Goal: Task Accomplishment & Management: Complete application form

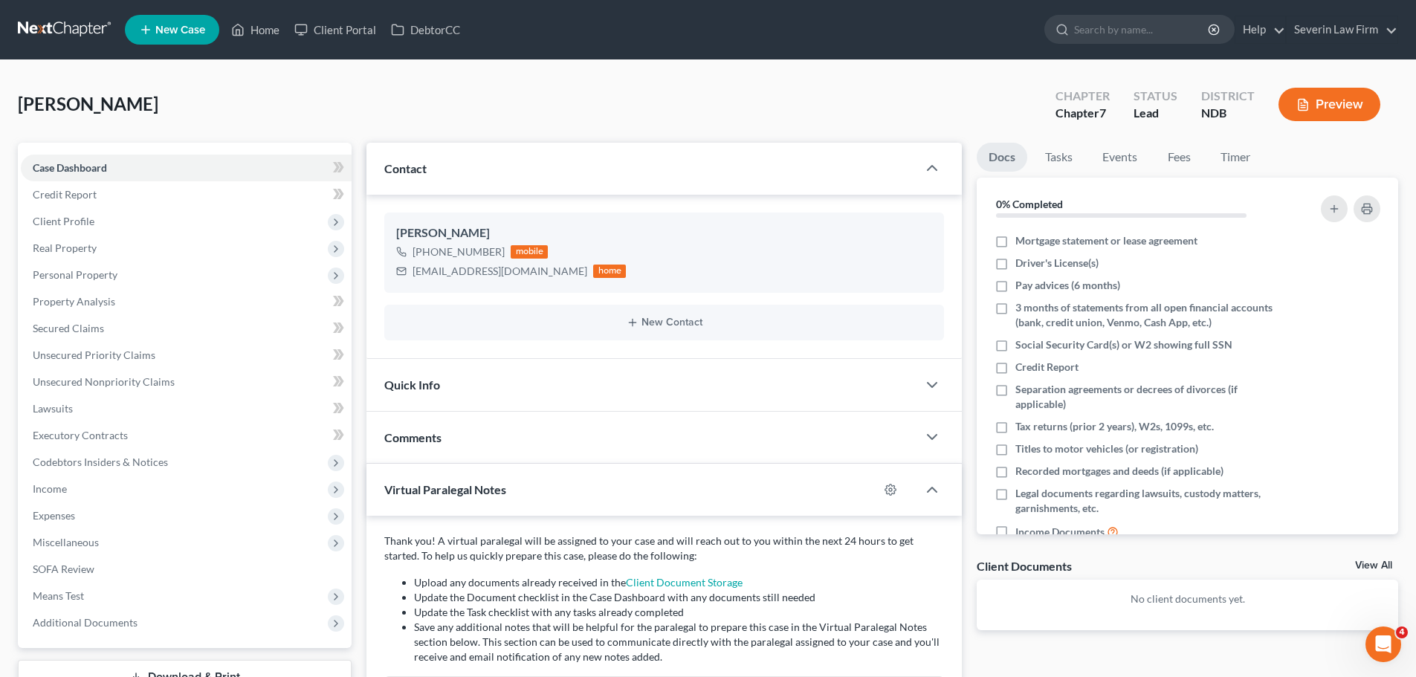
scroll to position [211, 0]
click at [927, 168] on icon "button" at bounding box center [932, 168] width 18 height 18
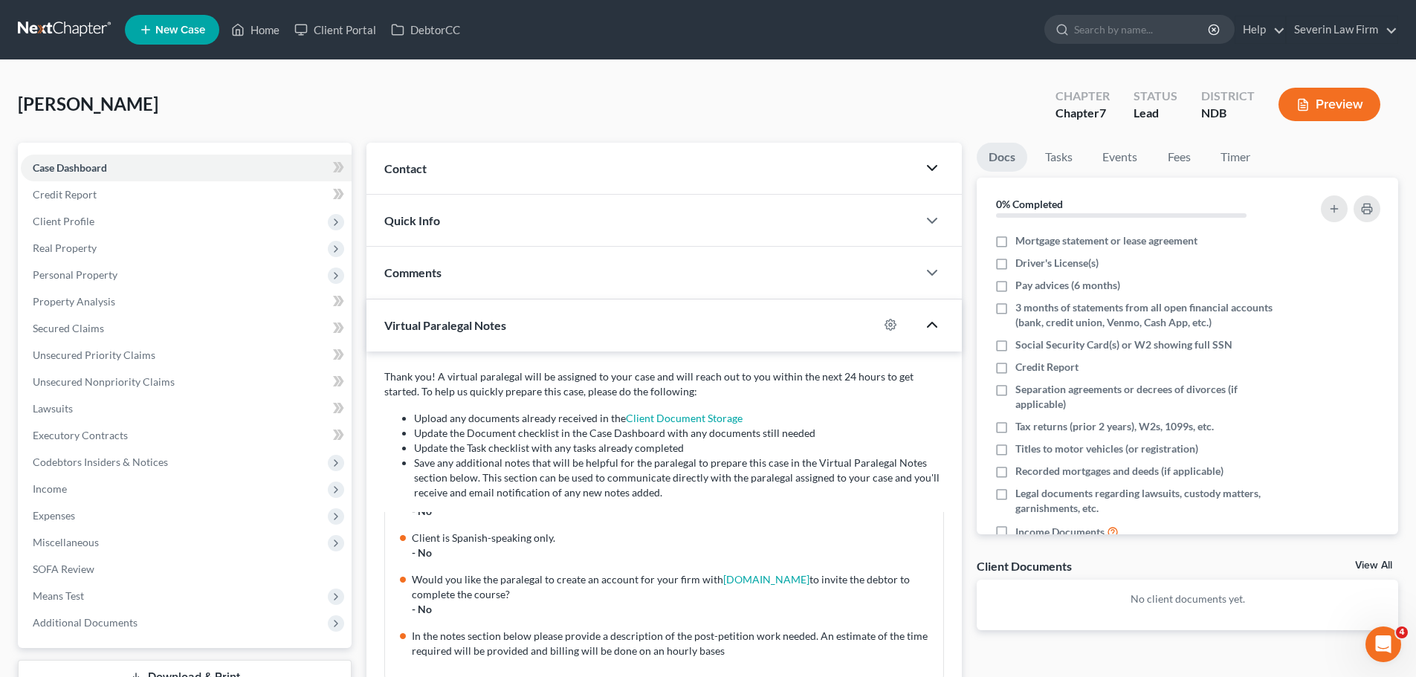
click at [932, 327] on icon "button" at bounding box center [932, 325] width 18 height 18
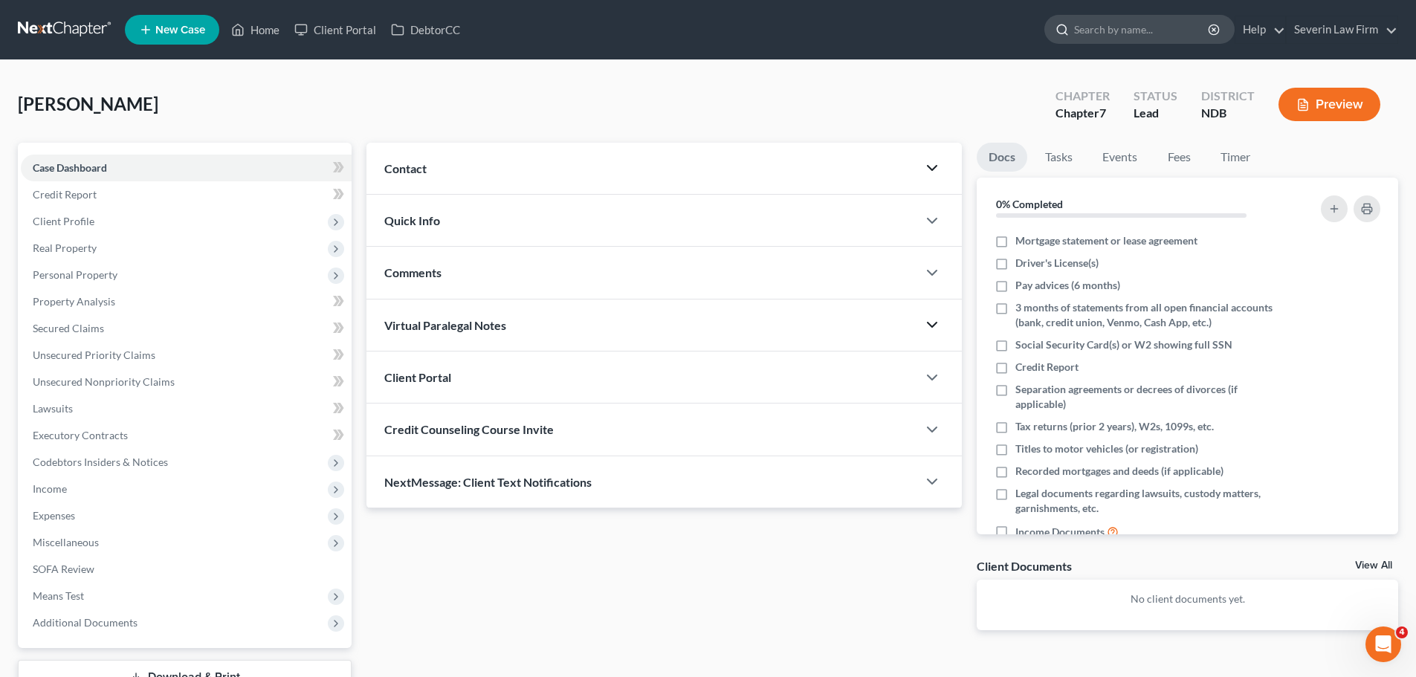
click at [1105, 29] on input "search" at bounding box center [1142, 30] width 136 height 28
type input "[PERSON_NAME]"
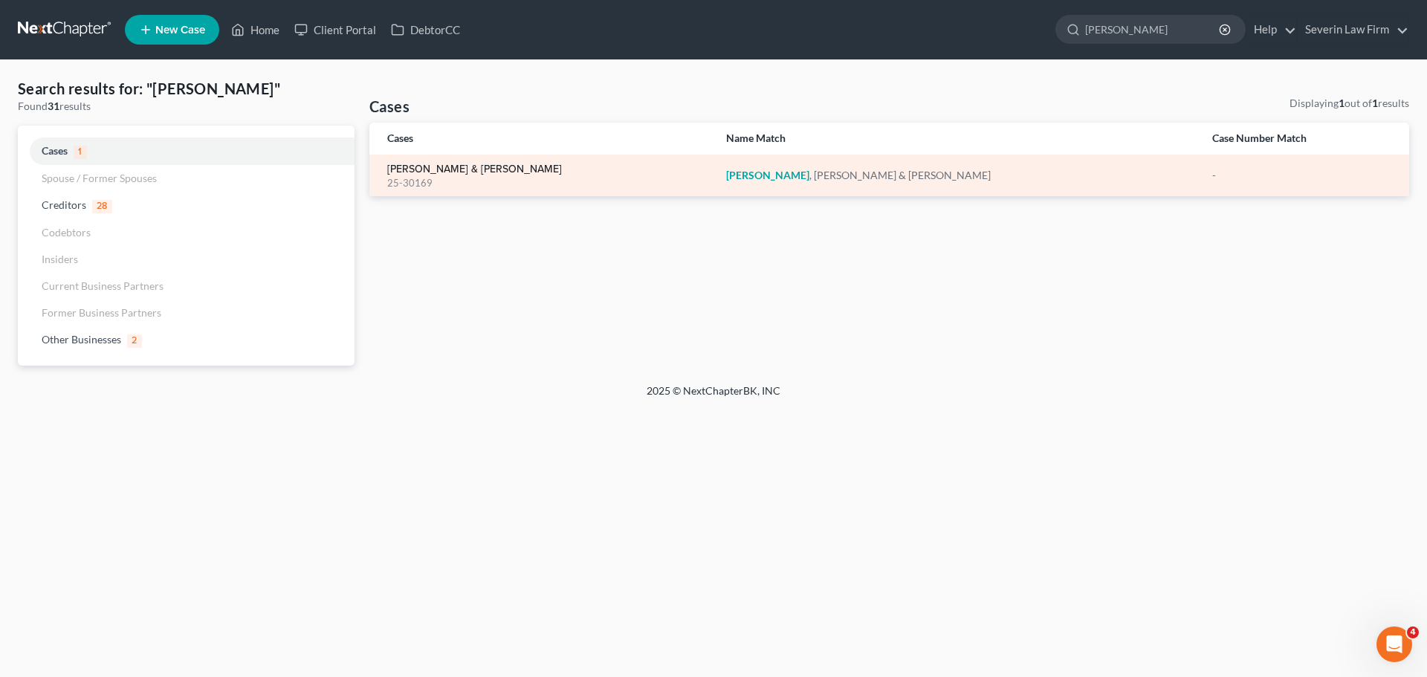
click at [447, 164] on link "[PERSON_NAME] & [PERSON_NAME]" at bounding box center [474, 169] width 175 height 10
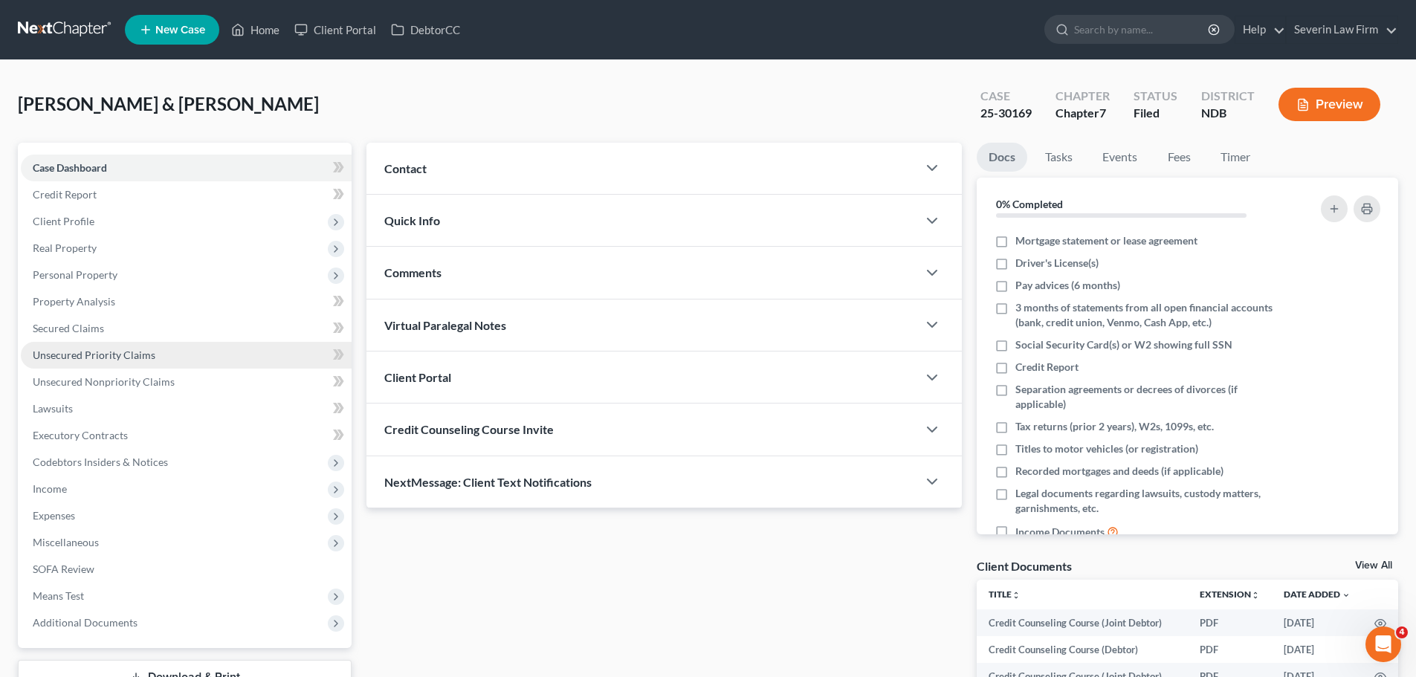
click at [68, 359] on span "Unsecured Priority Claims" at bounding box center [94, 355] width 123 height 13
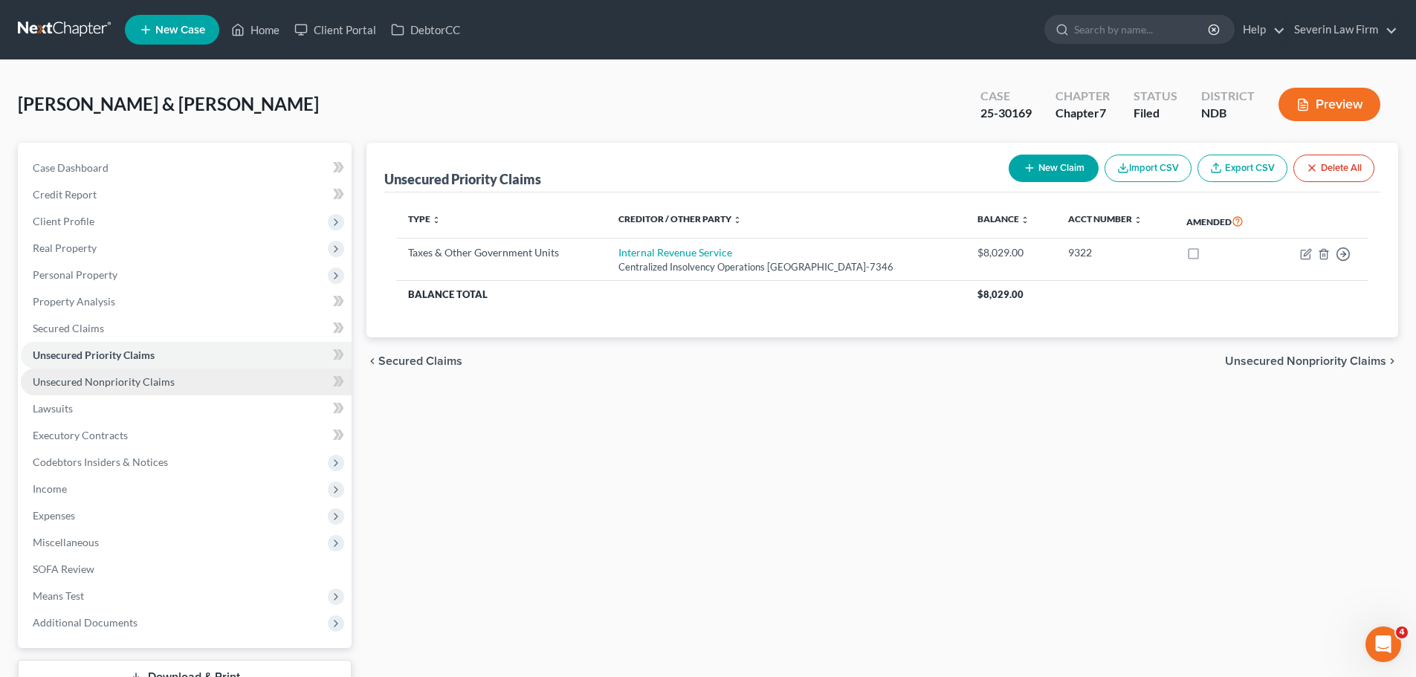
click at [92, 385] on span "Unsecured Nonpriority Claims" at bounding box center [104, 381] width 142 height 13
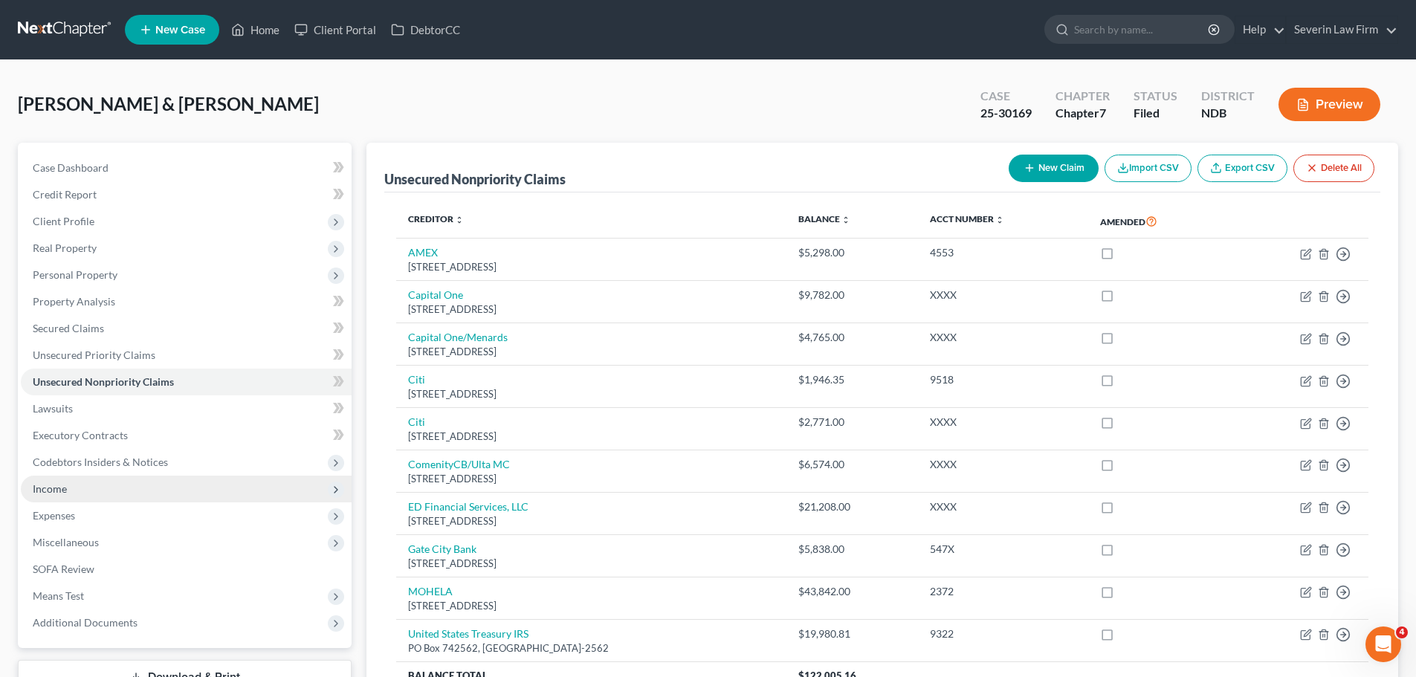
click at [109, 492] on span "Income" at bounding box center [186, 489] width 331 height 27
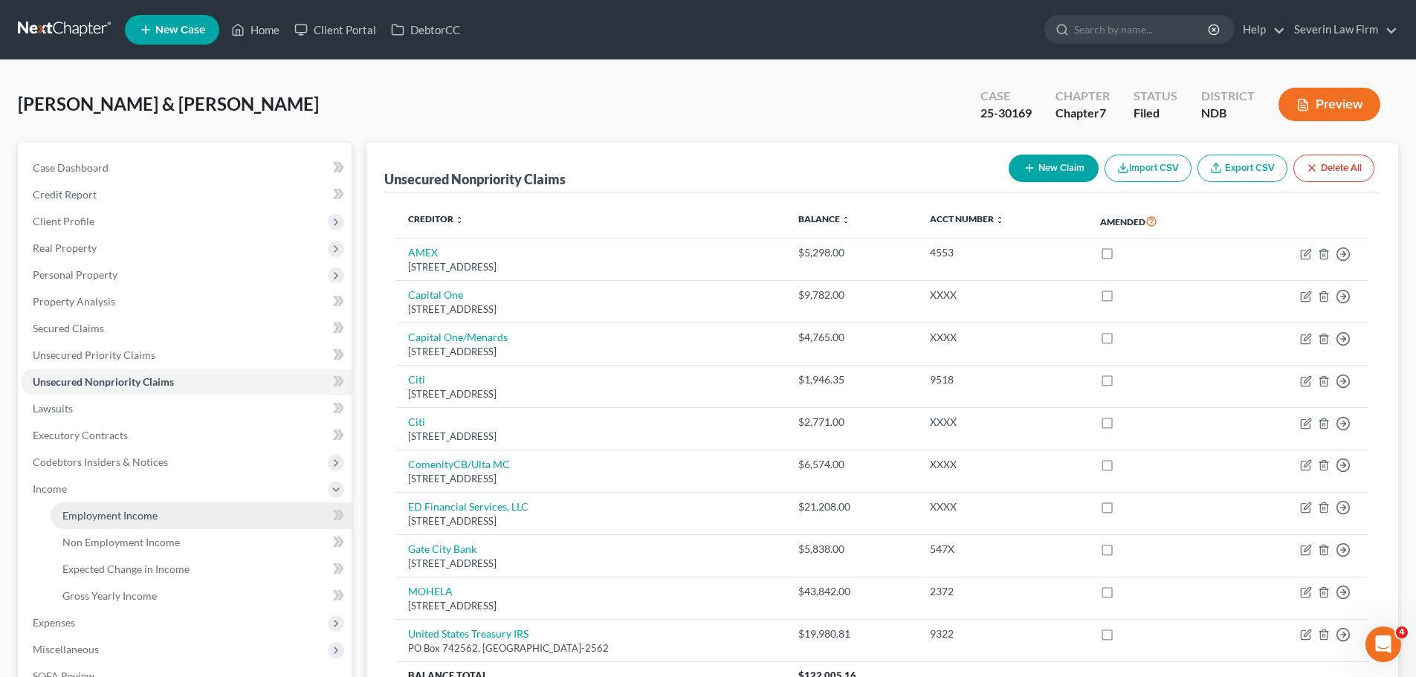
click at [122, 514] on span "Employment Income" at bounding box center [109, 515] width 95 height 13
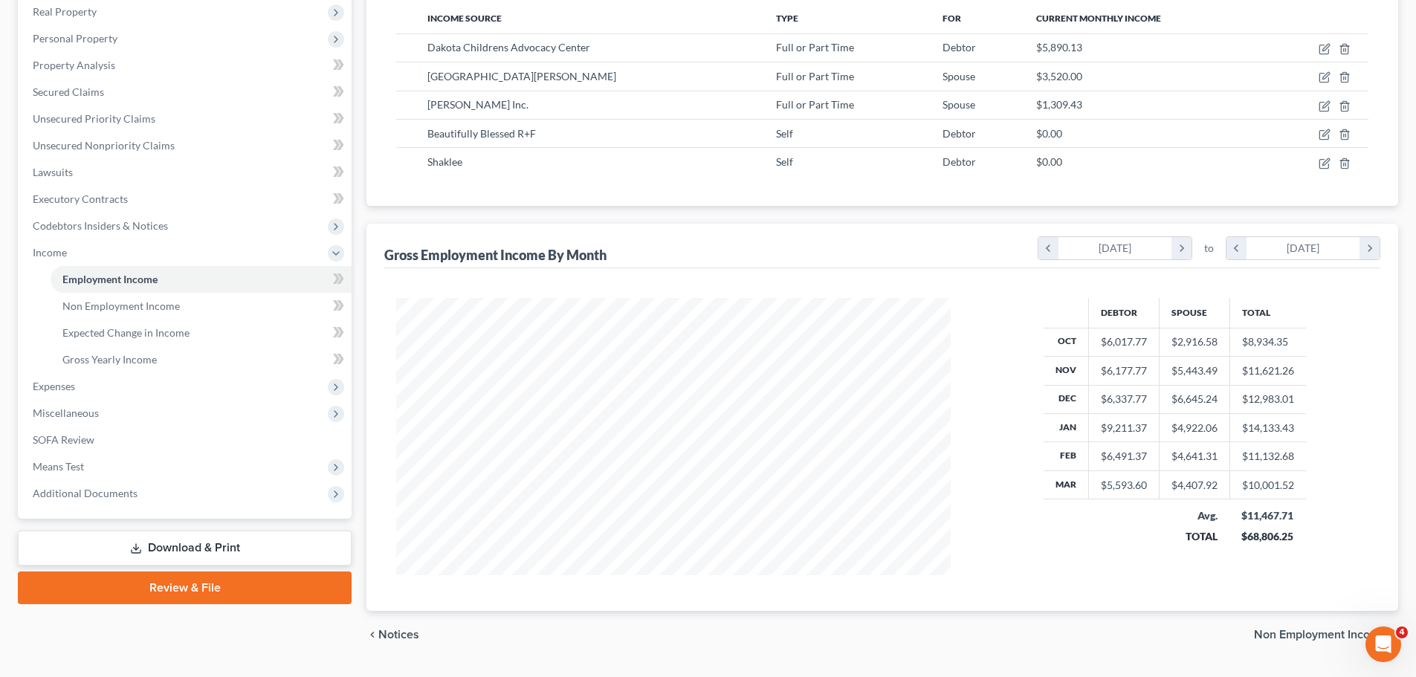
scroll to position [126, 0]
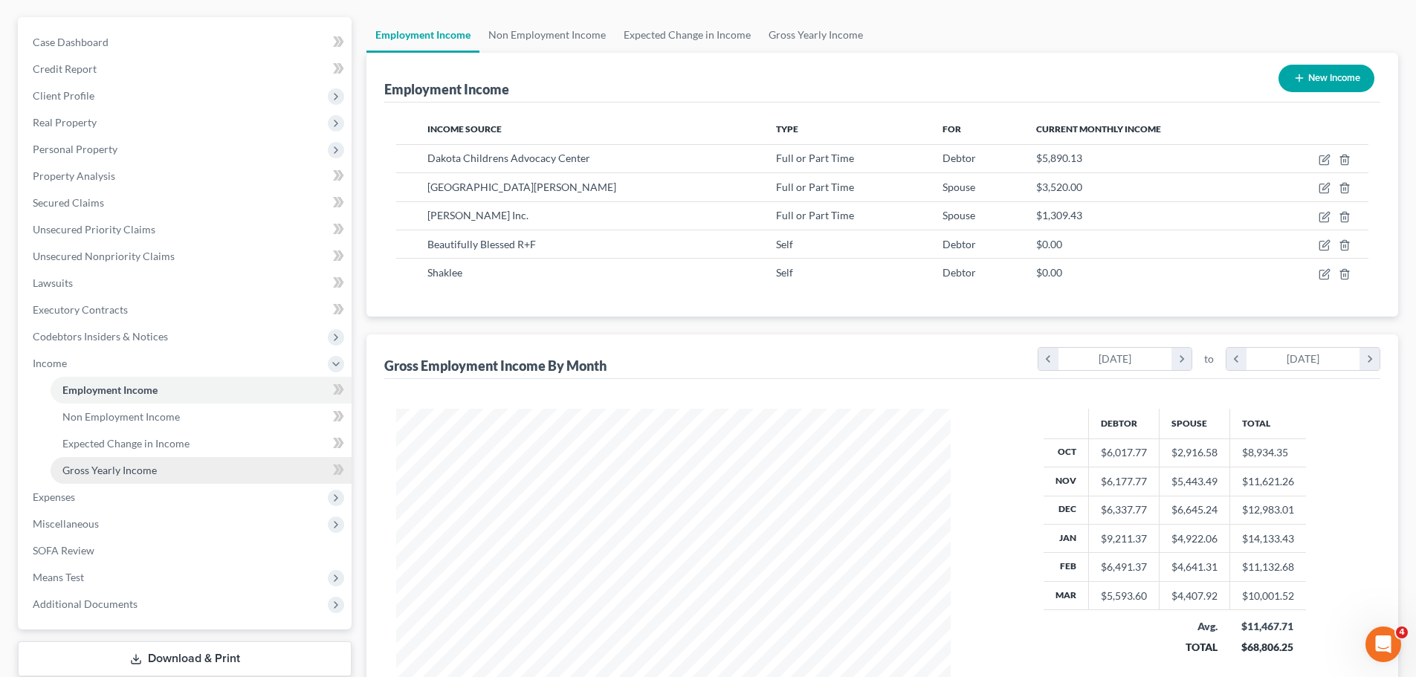
click at [132, 468] on span "Gross Yearly Income" at bounding box center [109, 470] width 94 height 13
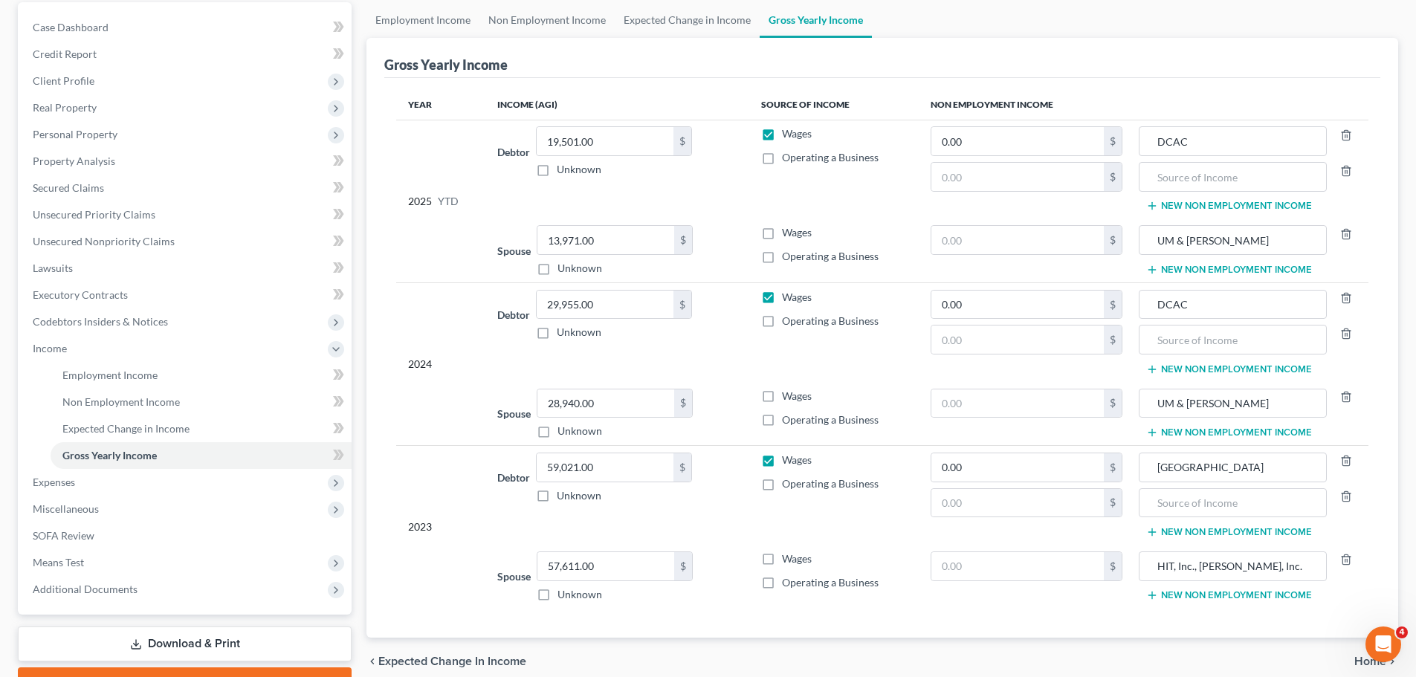
scroll to position [220, 0]
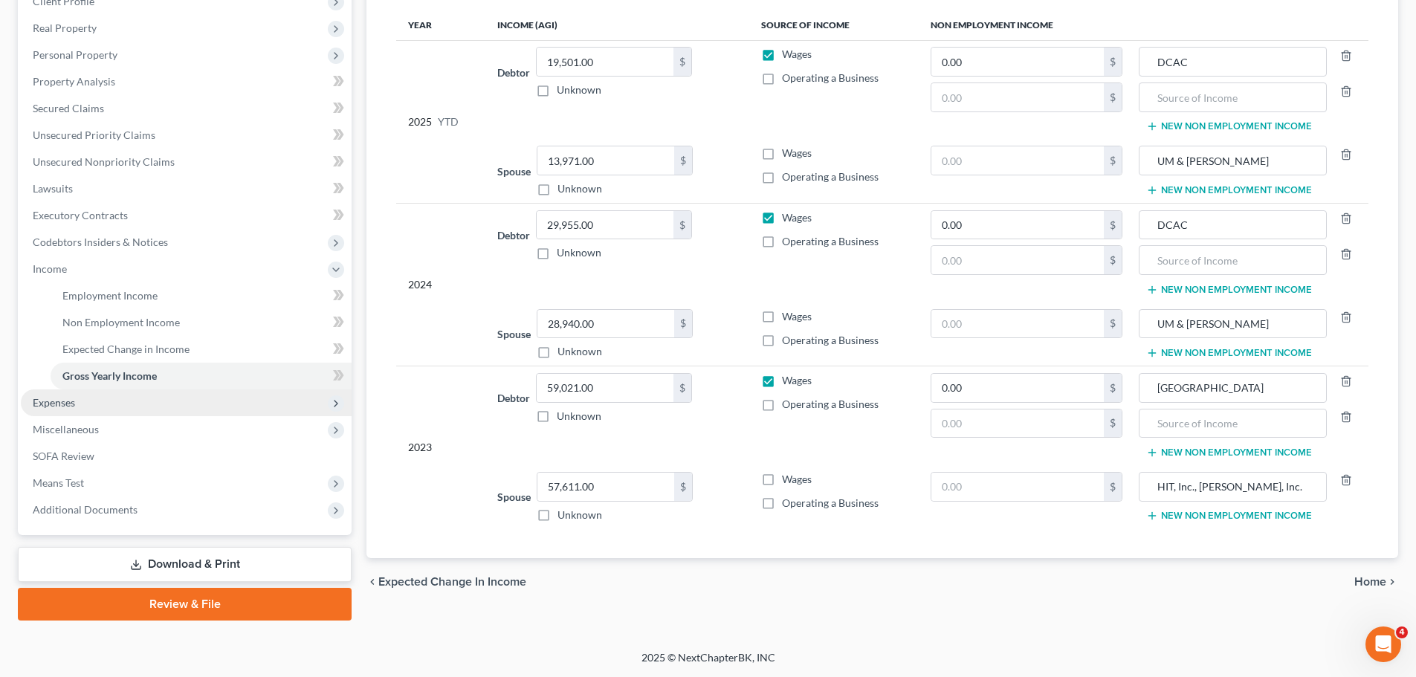
click at [94, 411] on span "Expenses" at bounding box center [186, 402] width 331 height 27
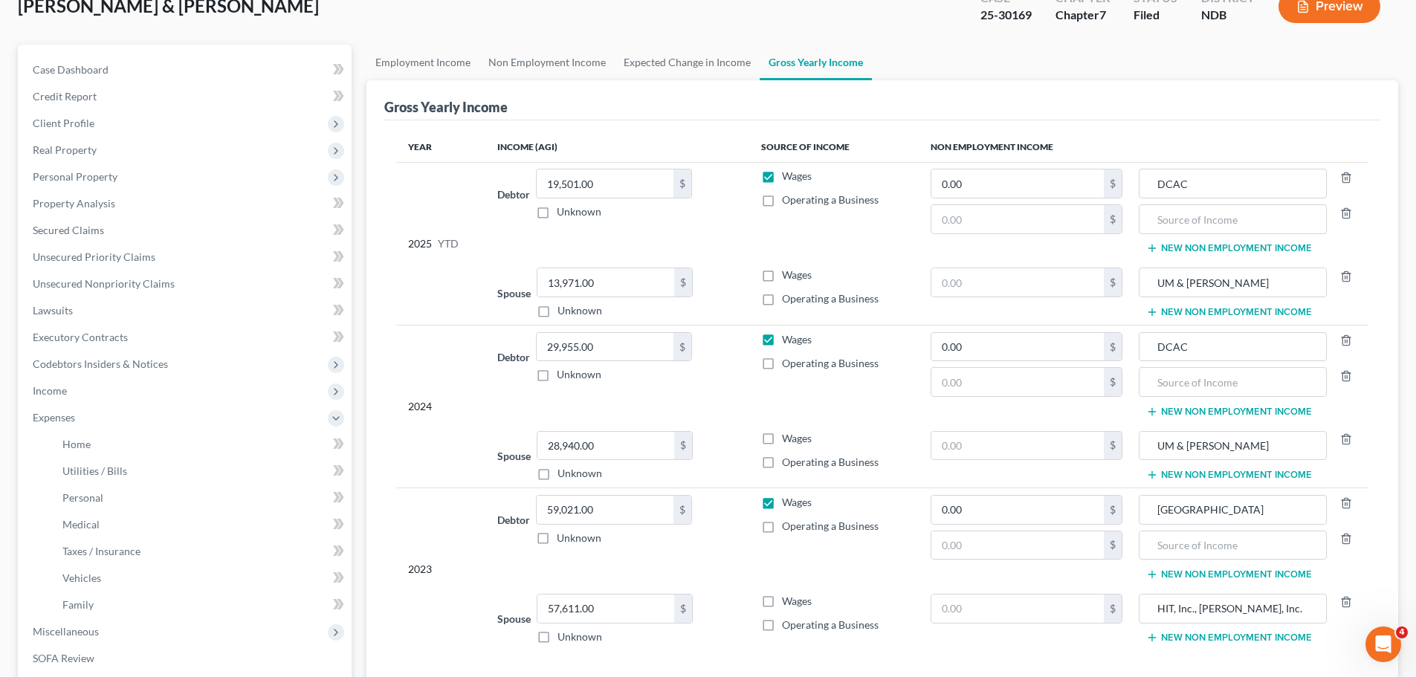
scroll to position [0, 0]
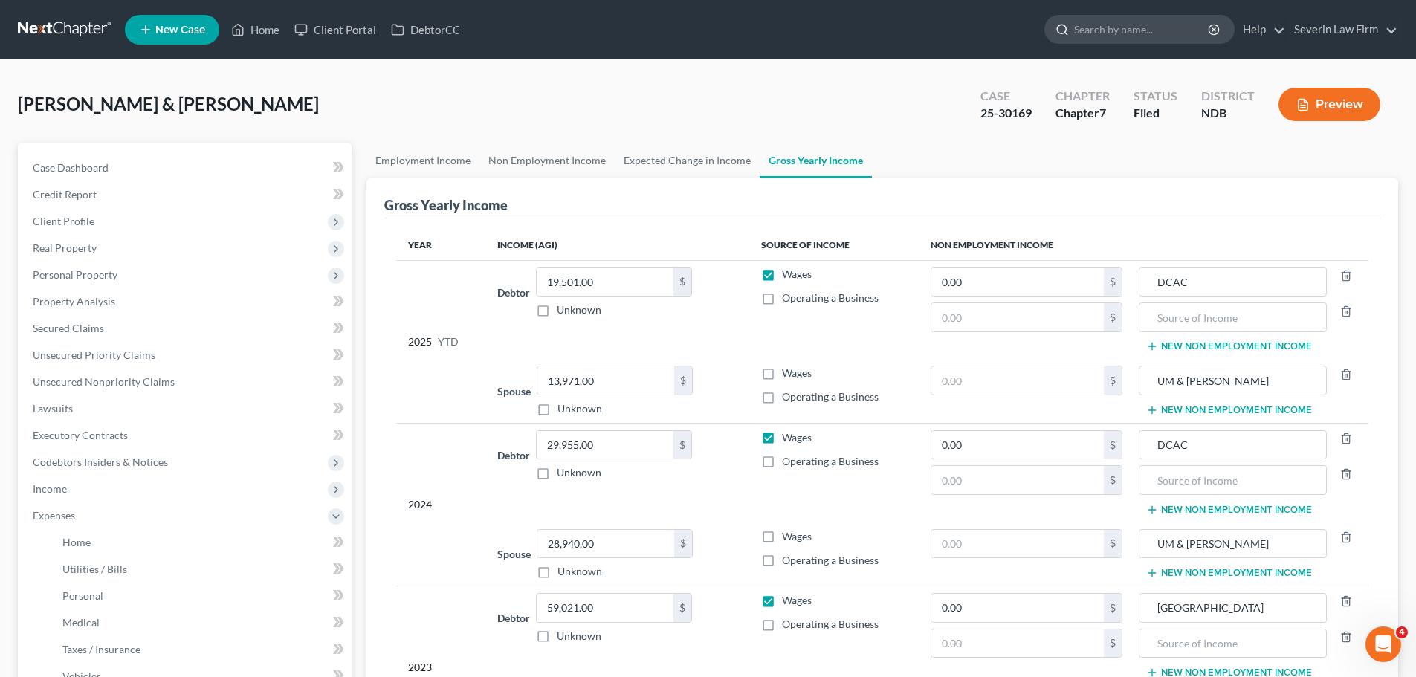
click at [1088, 31] on input "search" at bounding box center [1142, 30] width 136 height 28
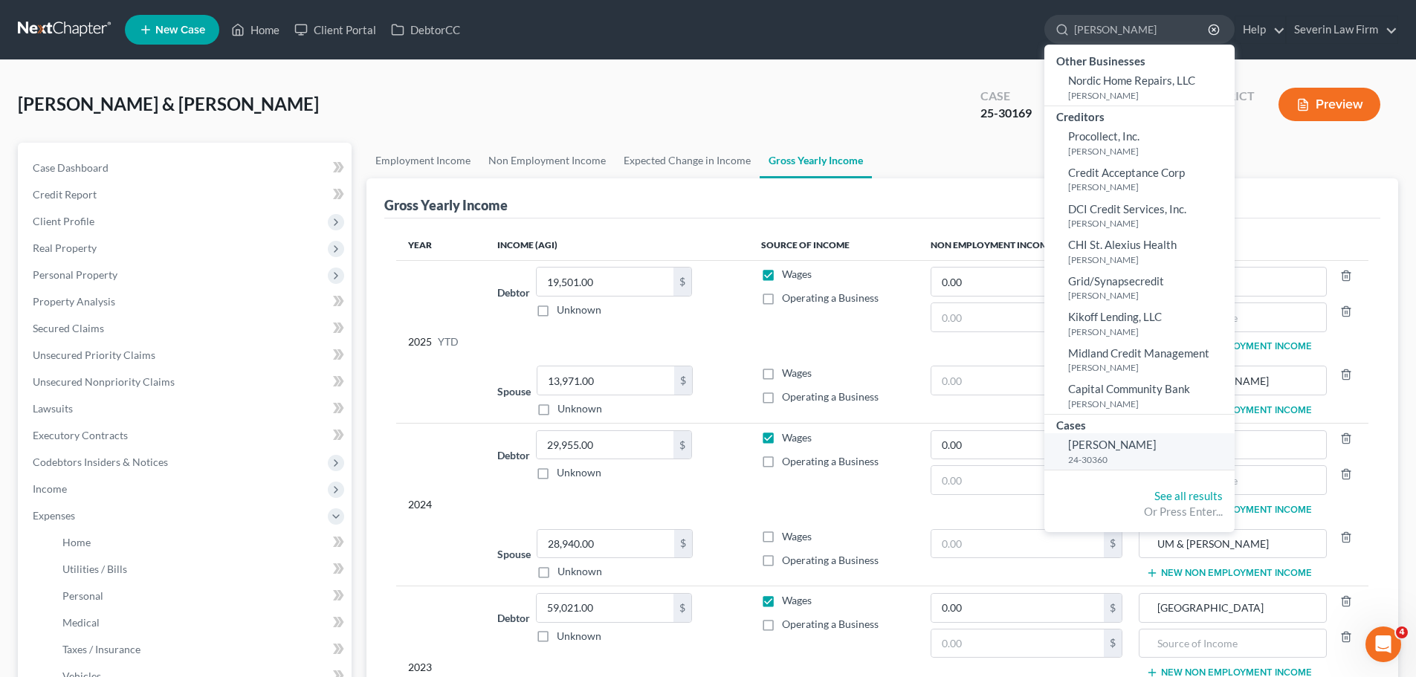
type input "[PERSON_NAME]"
click at [1109, 443] on span "[PERSON_NAME]" at bounding box center [1112, 444] width 88 height 13
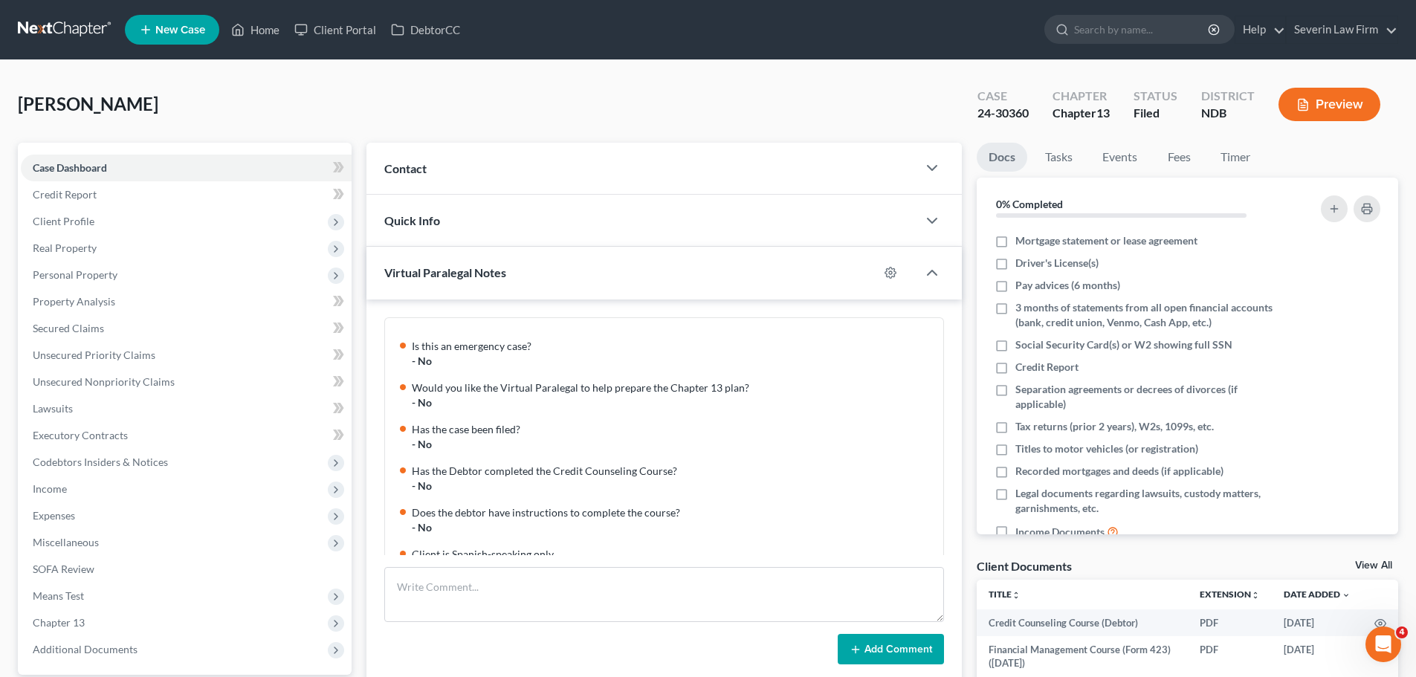
scroll to position [789, 0]
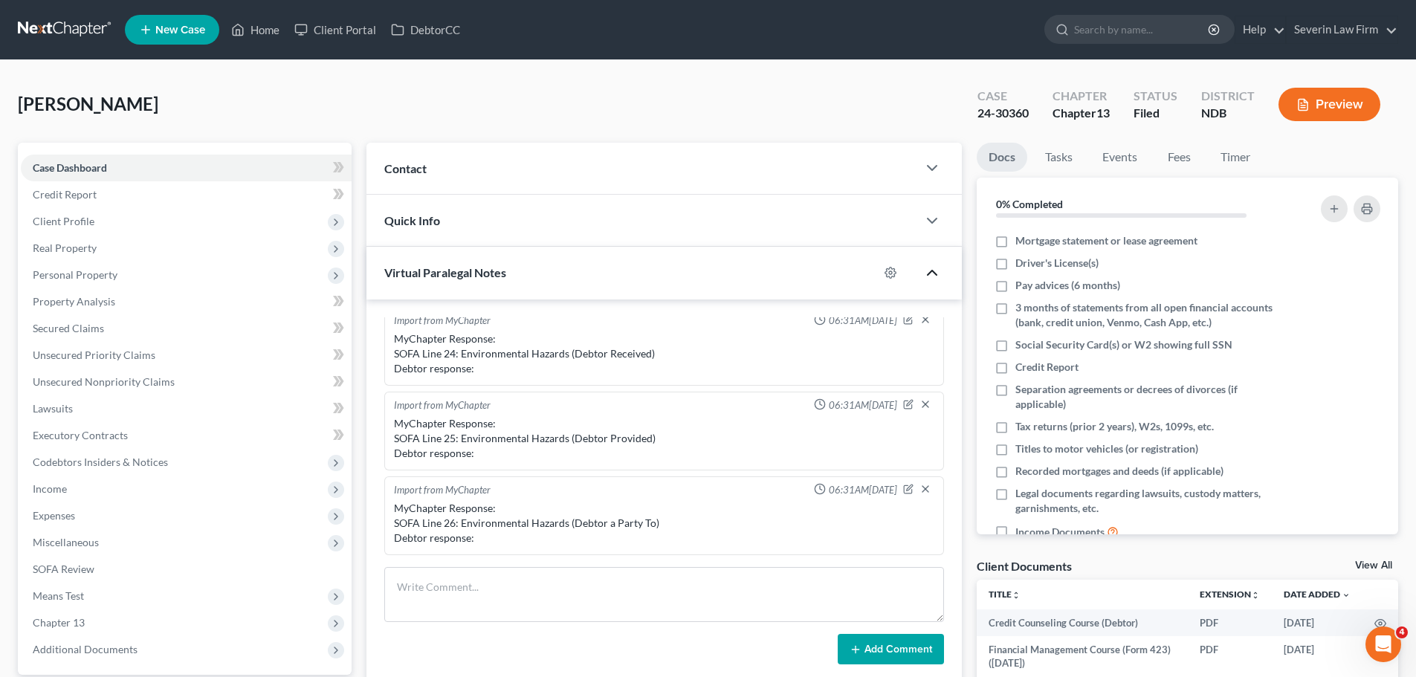
click at [934, 266] on icon "button" at bounding box center [932, 273] width 18 height 18
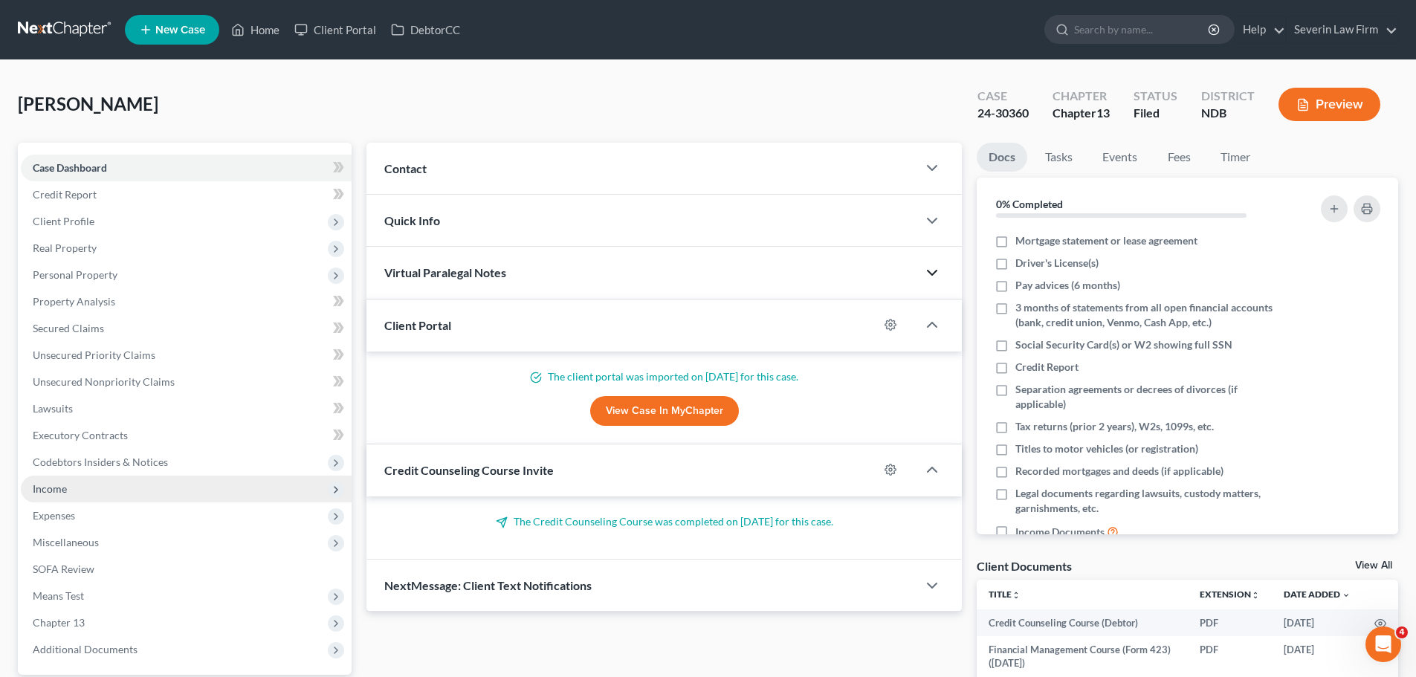
click at [65, 494] on span "Income" at bounding box center [50, 488] width 34 height 13
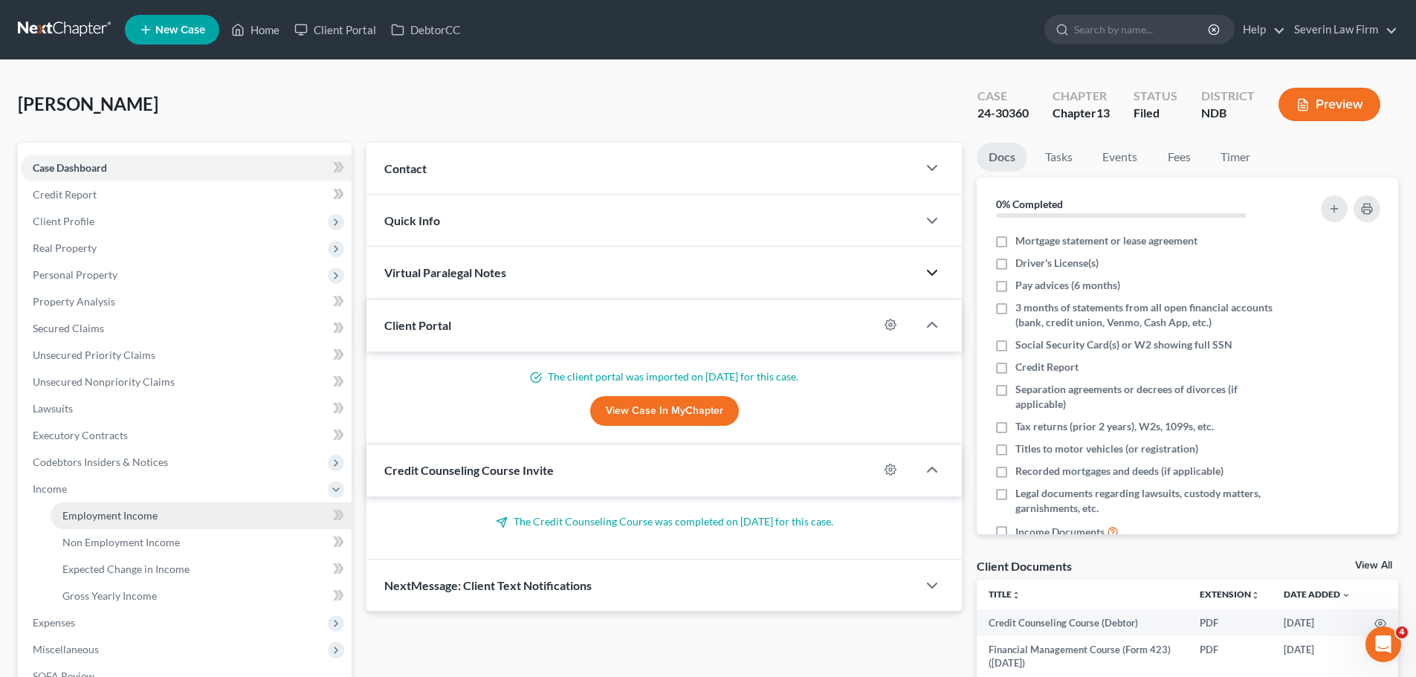
click at [99, 516] on span "Employment Income" at bounding box center [109, 515] width 95 height 13
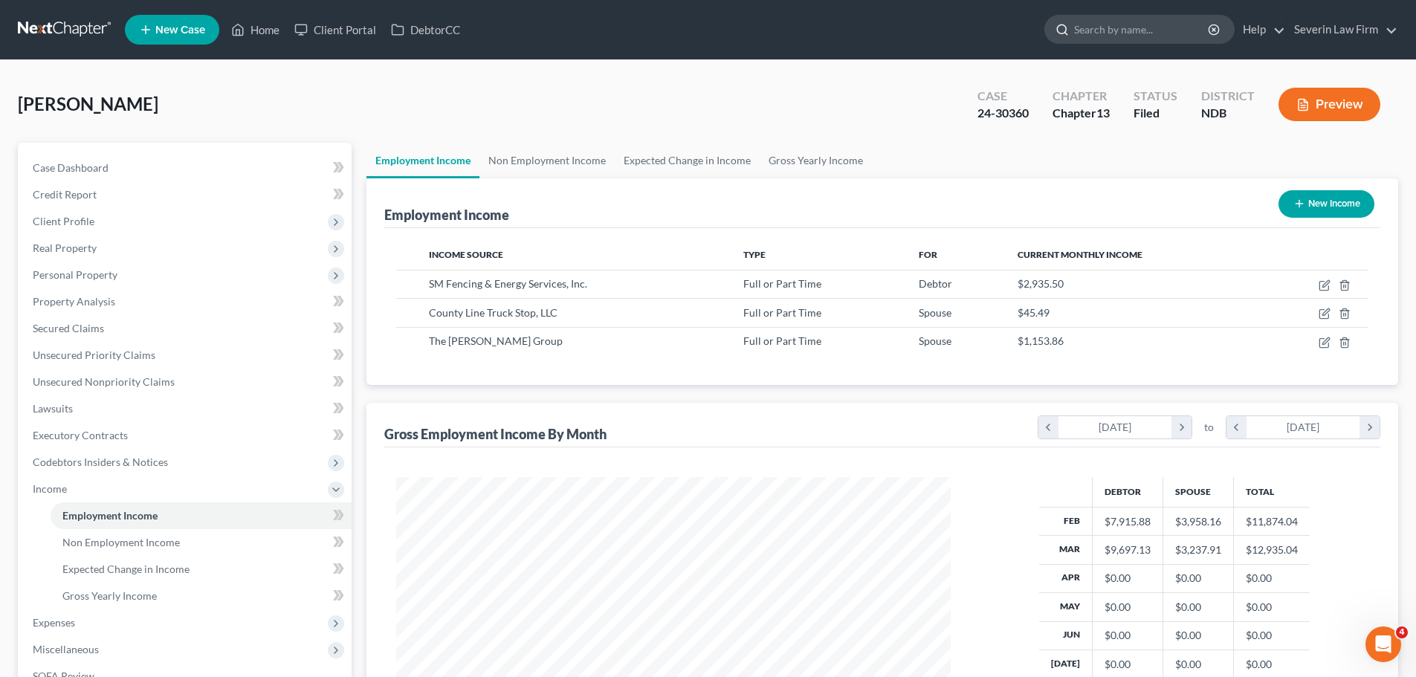
click at [1111, 28] on input "search" at bounding box center [1142, 30] width 136 height 28
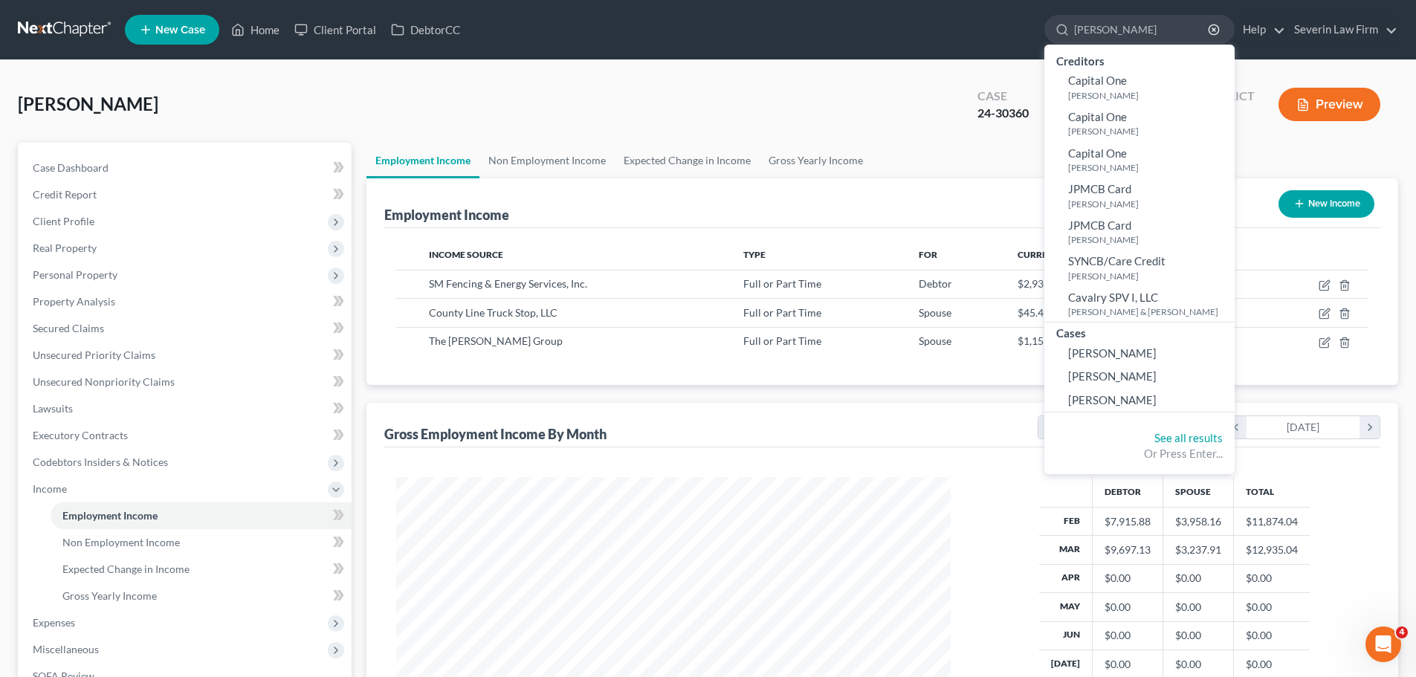
type input "[PERSON_NAME]"
click at [1111, 369] on link "[PERSON_NAME]" at bounding box center [1139, 376] width 190 height 23
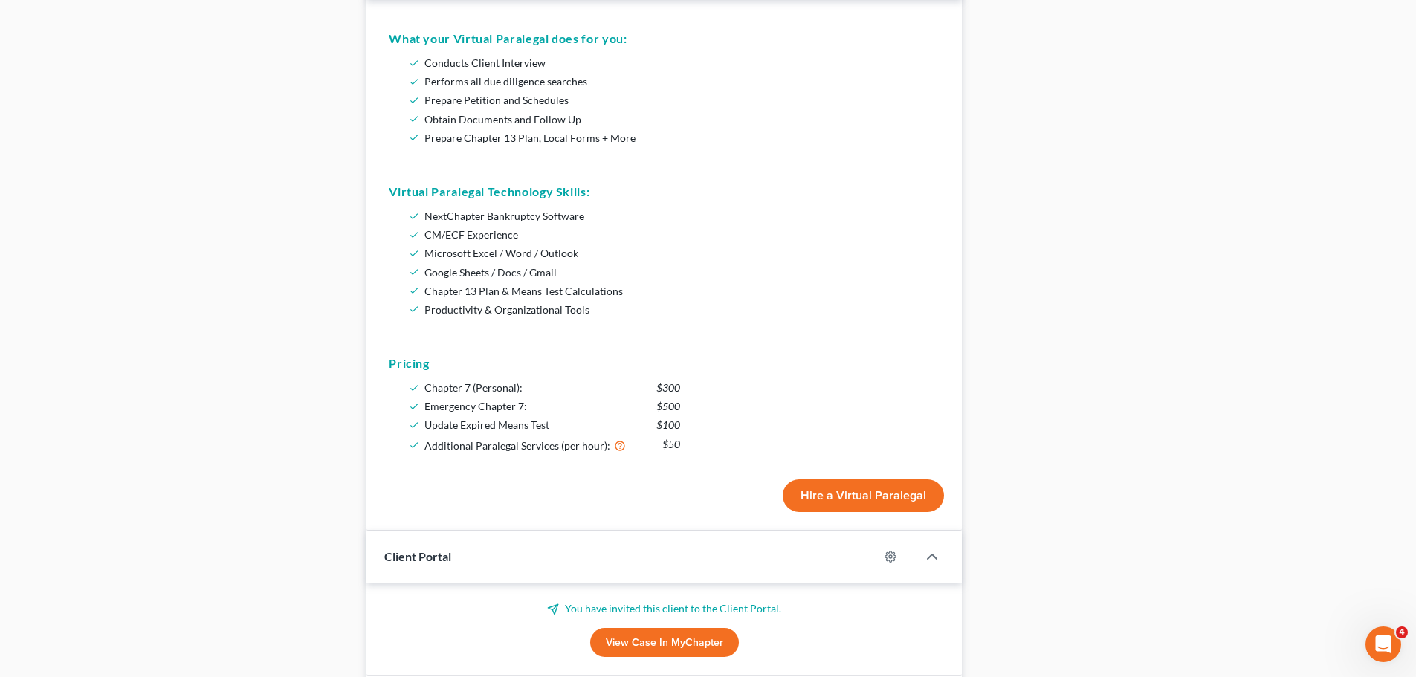
scroll to position [743, 0]
click at [830, 494] on button "Hire a Virtual Paralegal" at bounding box center [863, 493] width 161 height 33
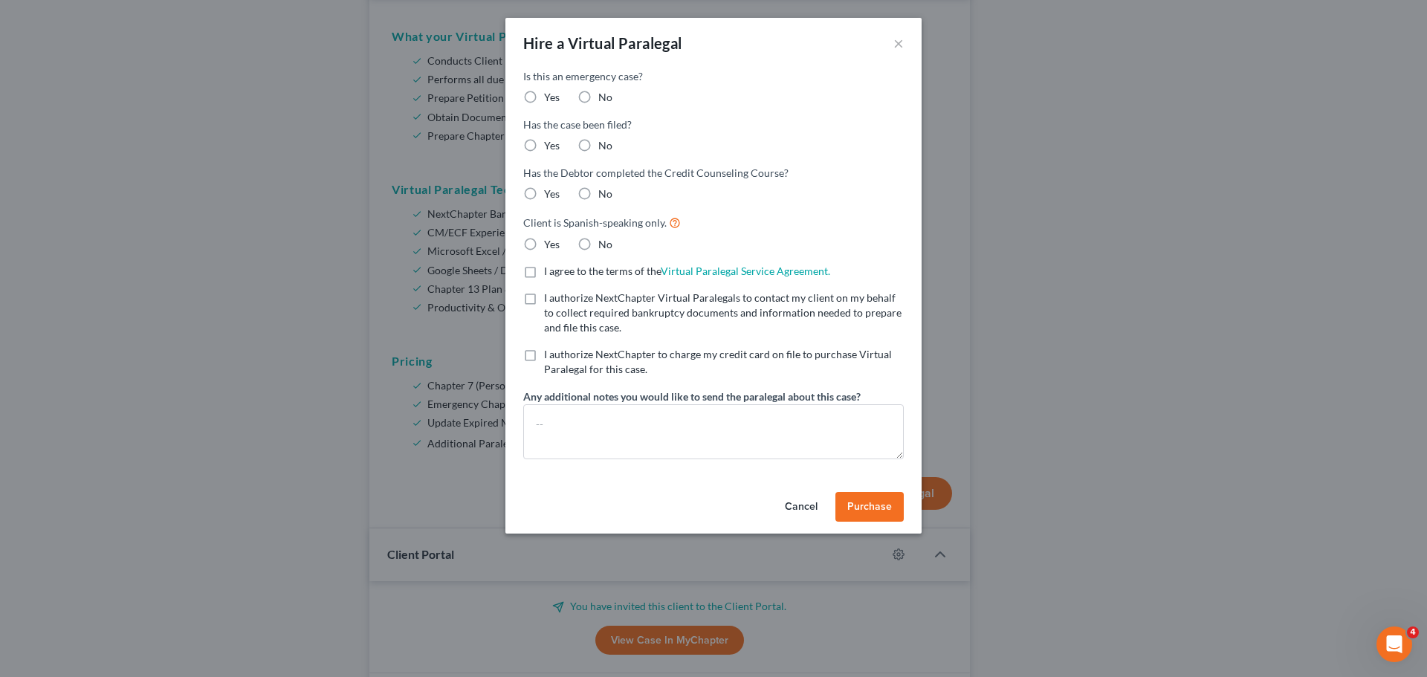
click at [598, 93] on label "No" at bounding box center [605, 97] width 14 height 15
click at [604, 93] on input "No" at bounding box center [609, 95] width 10 height 10
radio input "true"
click at [598, 153] on label "No" at bounding box center [605, 145] width 14 height 15
click at [604, 148] on input "No" at bounding box center [609, 143] width 10 height 10
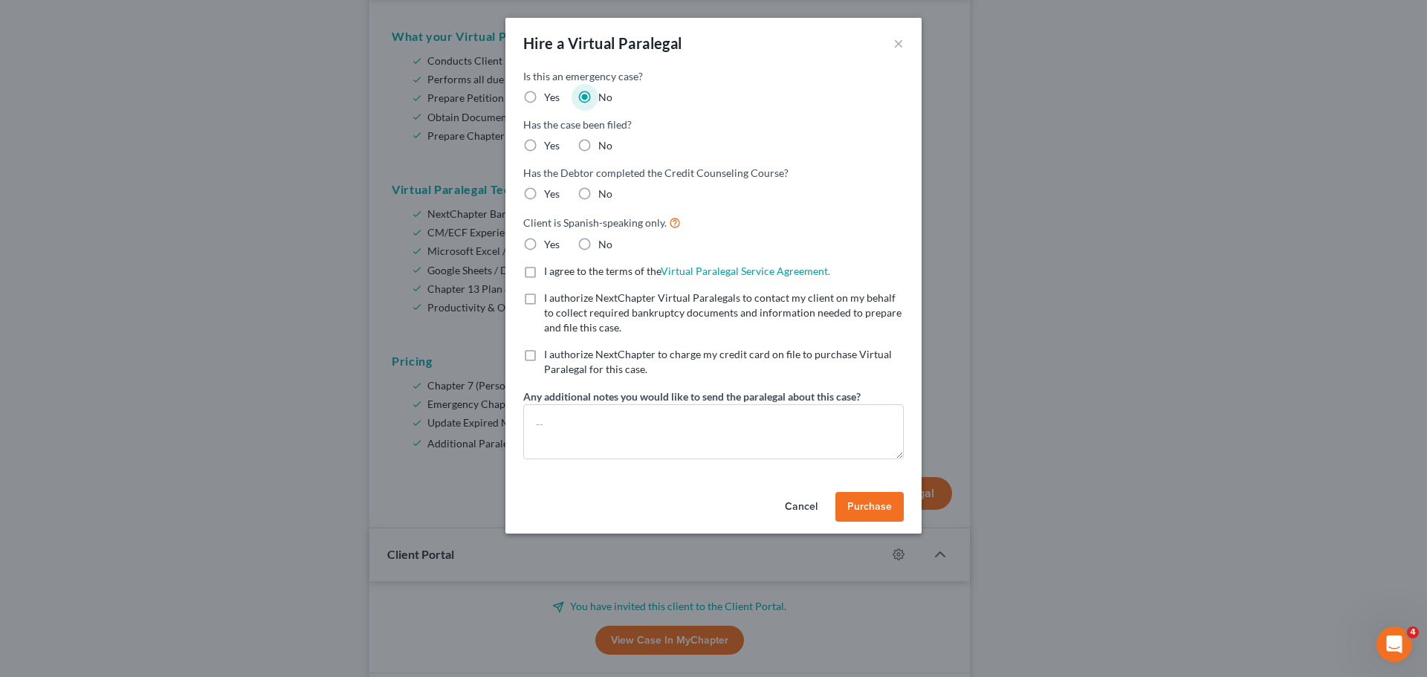
radio input "true"
click at [598, 198] on label "No" at bounding box center [605, 194] width 14 height 15
click at [604, 196] on input "No" at bounding box center [609, 192] width 10 height 10
radio input "true"
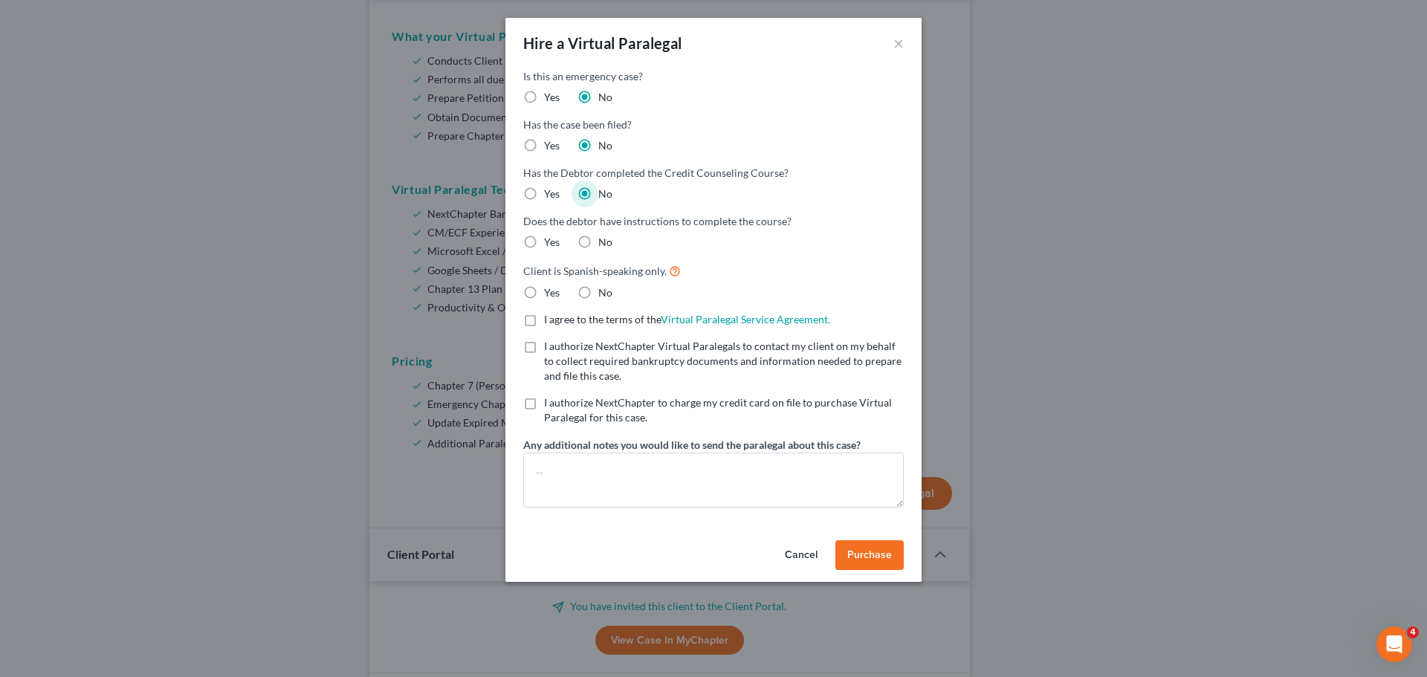
click at [598, 245] on label "No" at bounding box center [605, 242] width 14 height 15
click at [604, 245] on input "No" at bounding box center [609, 240] width 10 height 10
radio input "true"
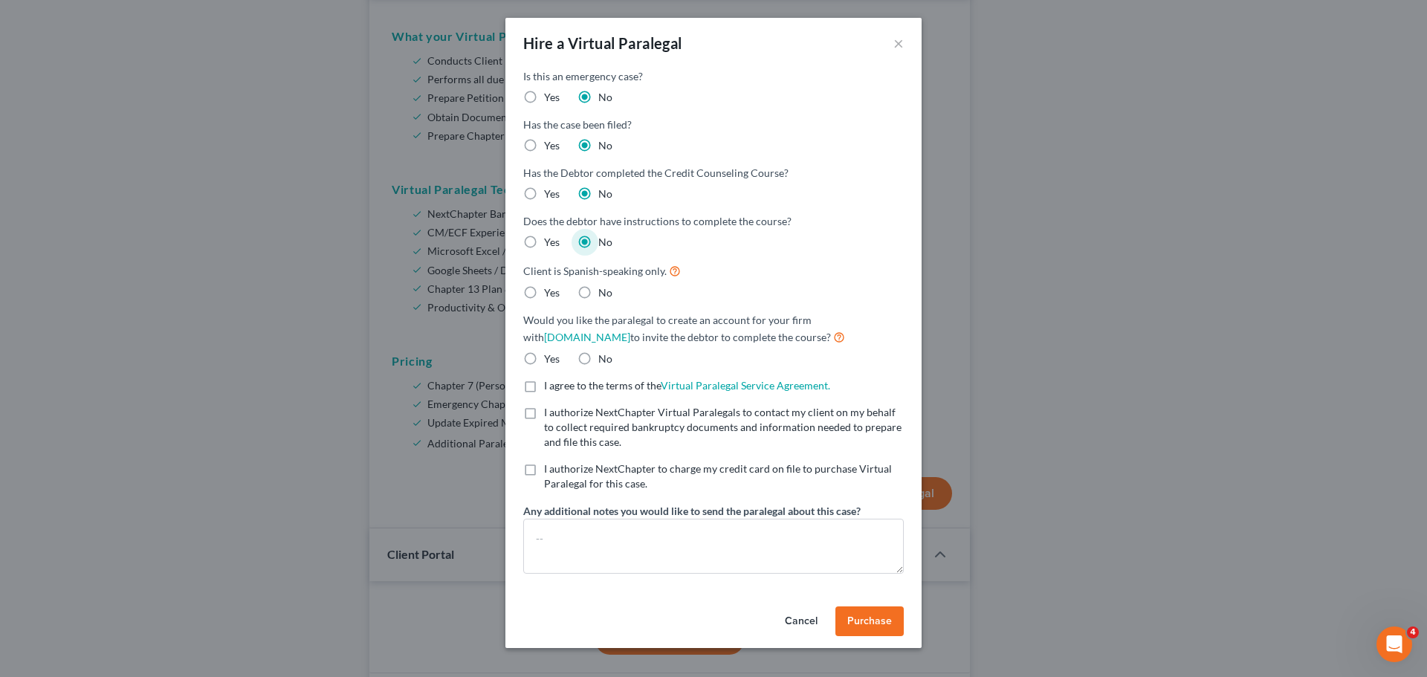
click at [598, 291] on label "No" at bounding box center [605, 292] width 14 height 15
click at [604, 291] on input "No" at bounding box center [609, 290] width 10 height 10
radio input "true"
click at [598, 357] on label "No" at bounding box center [605, 359] width 14 height 15
click at [604, 357] on input "No" at bounding box center [609, 357] width 10 height 10
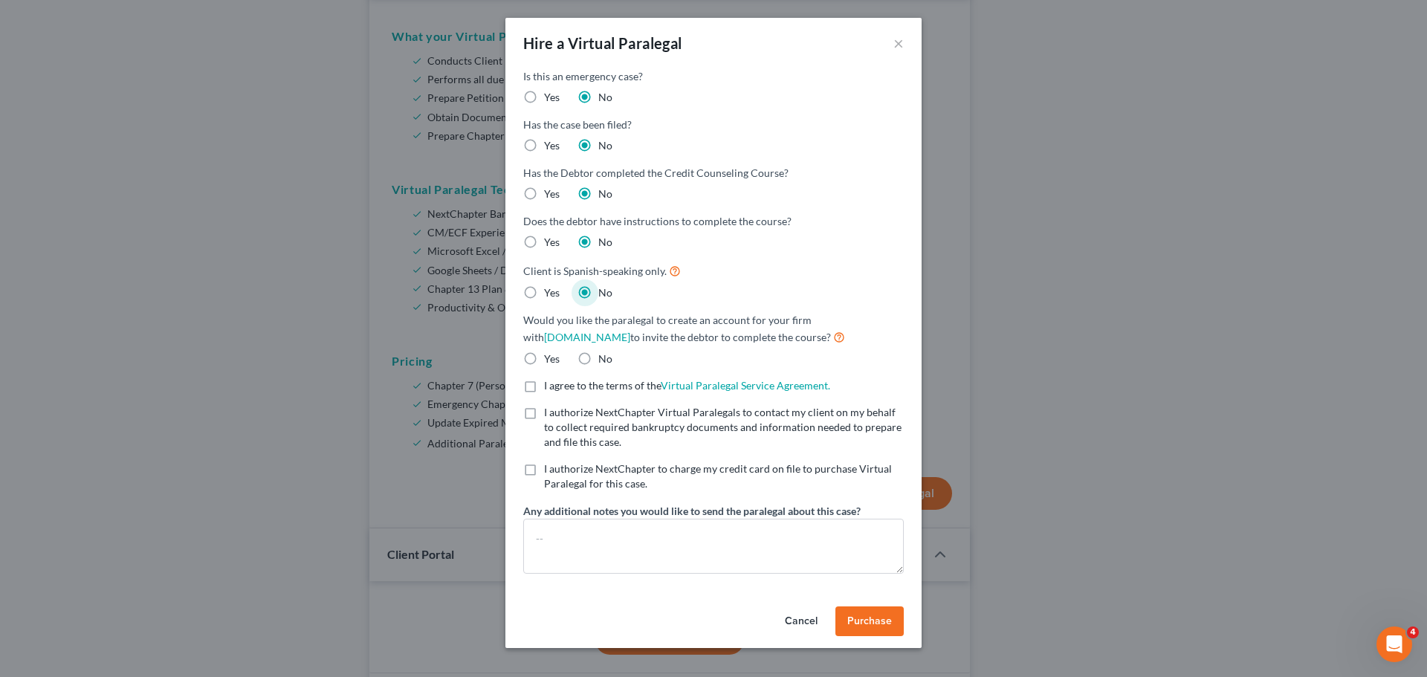
radio input "true"
drag, startPoint x: 527, startPoint y: 384, endPoint x: 517, endPoint y: 419, distance: 37.0
click at [544, 384] on label "I agree to the terms of the Virtual Paralegal Service Agreement. (Updates have …" at bounding box center [687, 385] width 286 height 15
click at [550, 384] on input "I agree to the terms of the Virtual Paralegal Service Agreement. (Updates have …" at bounding box center [555, 383] width 10 height 10
checkbox input "true"
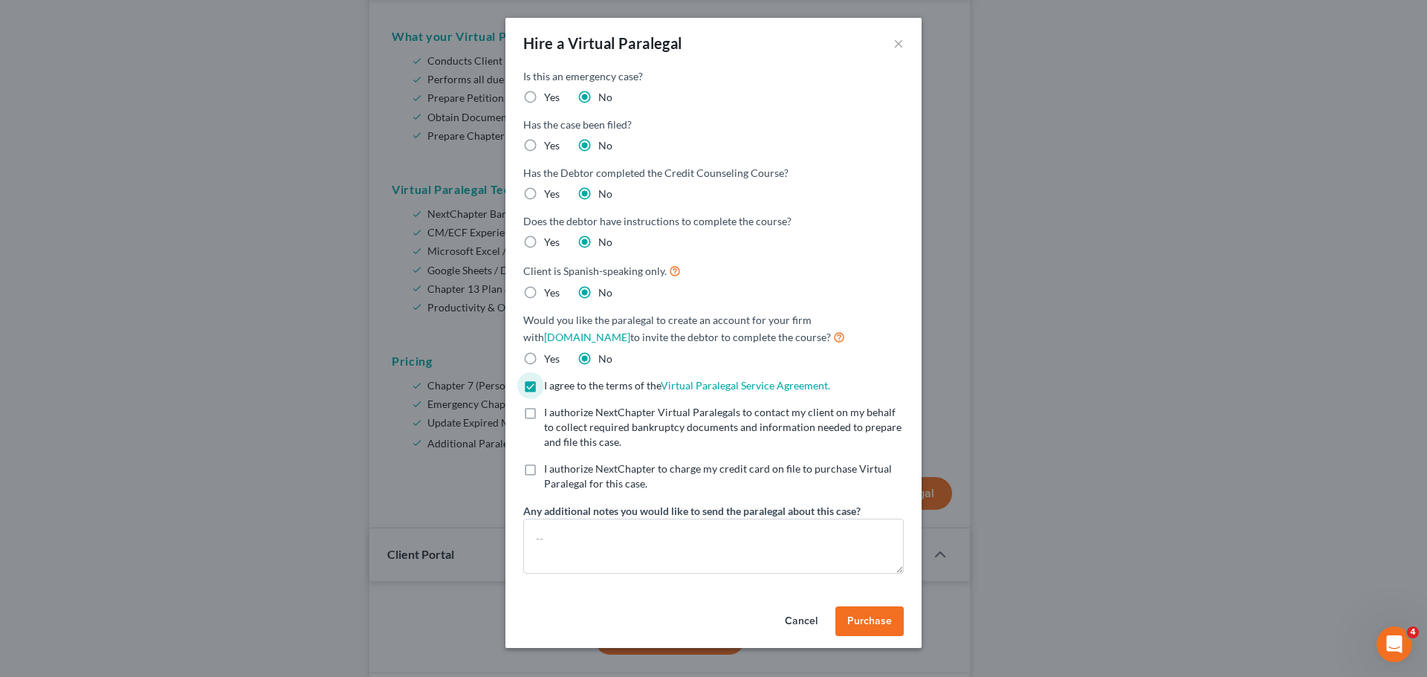
click at [544, 416] on label "I authorize NextChapter Virtual Paralegals to contact my client on my behalf to…" at bounding box center [724, 427] width 360 height 45
click at [550, 415] on input "I authorize NextChapter Virtual Paralegals to contact my client on my behalf to…" at bounding box center [555, 410] width 10 height 10
checkbox input "true"
click at [544, 465] on label "I authorize NextChapter to charge my credit card on file to purchase Virtual Pa…" at bounding box center [724, 477] width 360 height 30
click at [550, 465] on input "I authorize NextChapter to charge my credit card on file to purchase Virtual Pa…" at bounding box center [555, 467] width 10 height 10
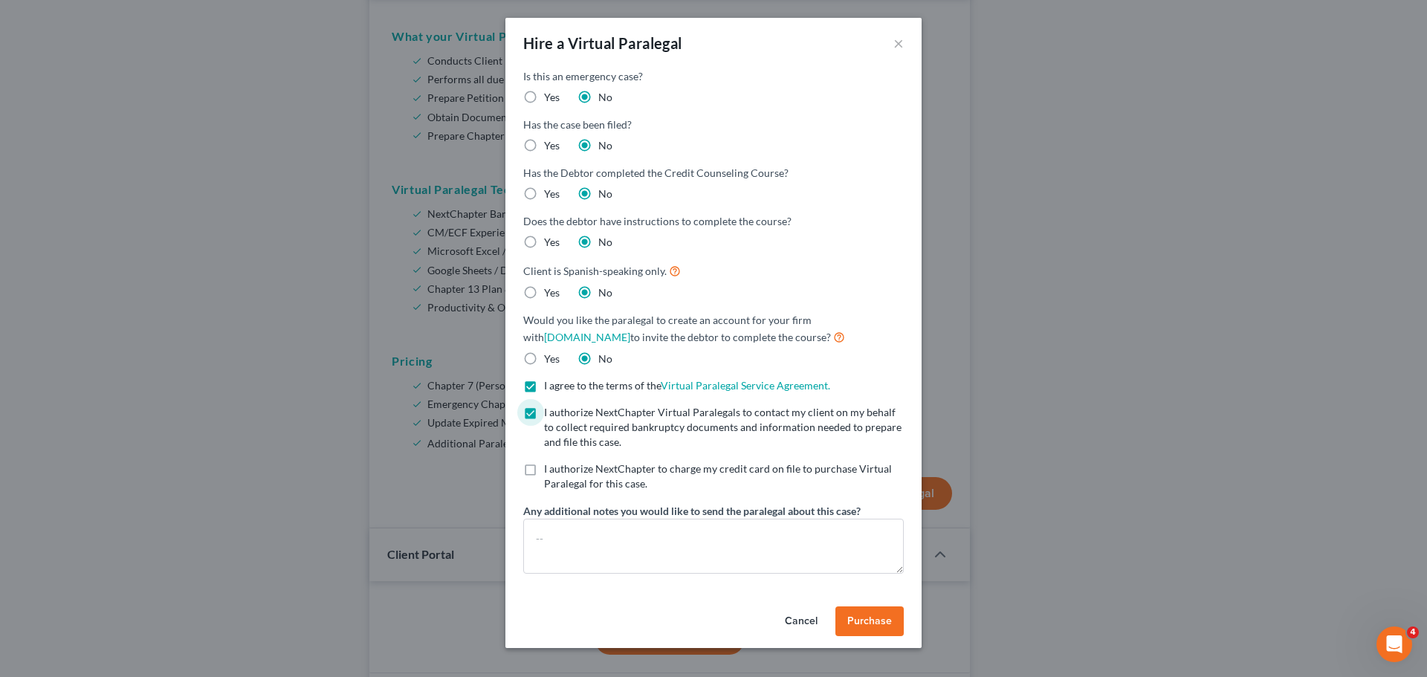
checkbox input "true"
click at [560, 544] on textarea at bounding box center [713, 546] width 381 height 55
type textarea "Attn [PERSON_NAME] Atty Fees = $1700"
click at [873, 625] on span "Purchase" at bounding box center [869, 621] width 45 height 13
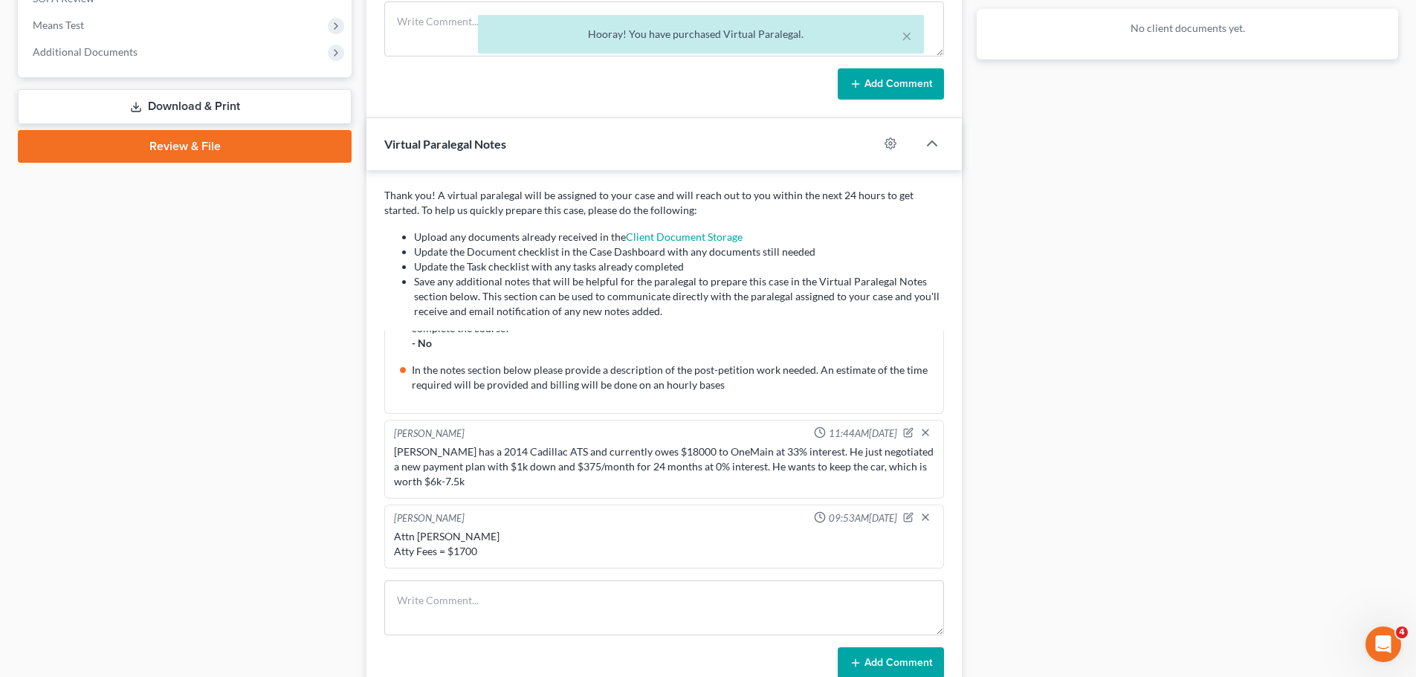
scroll to position [520, 0]
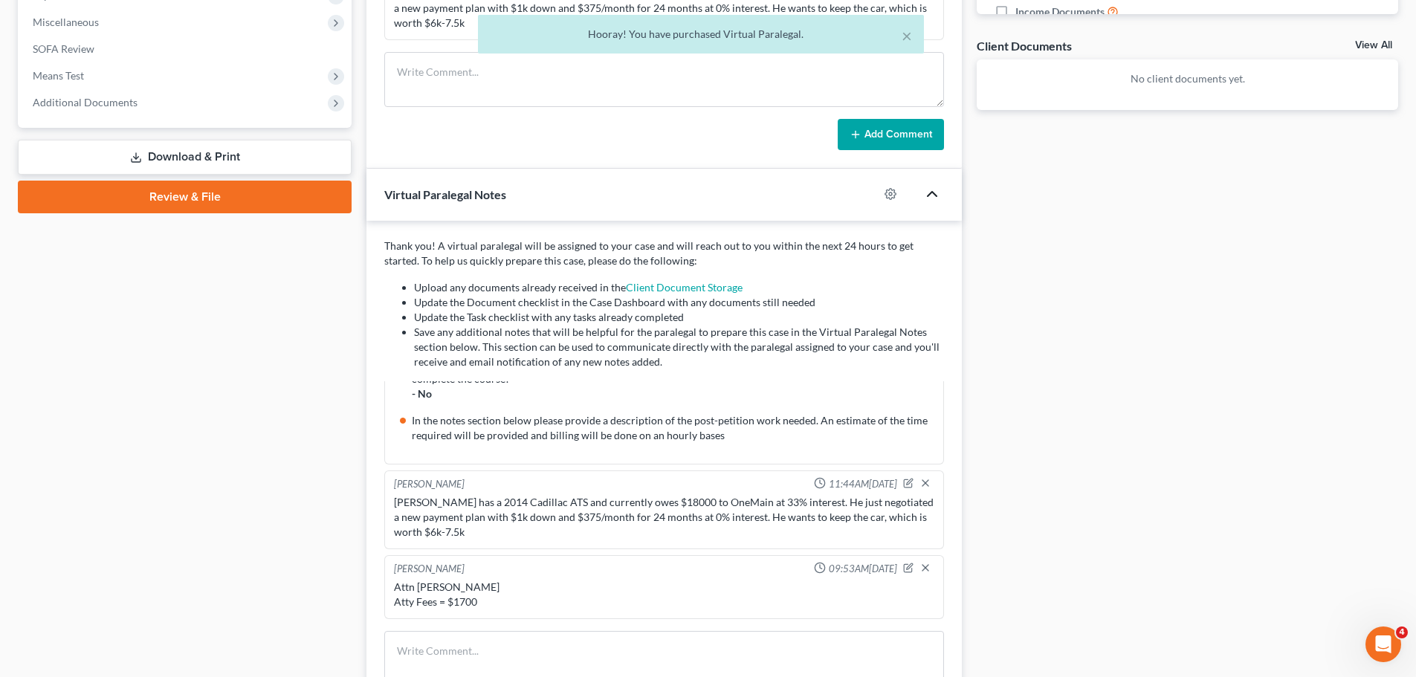
click at [926, 192] on icon "button" at bounding box center [932, 194] width 18 height 18
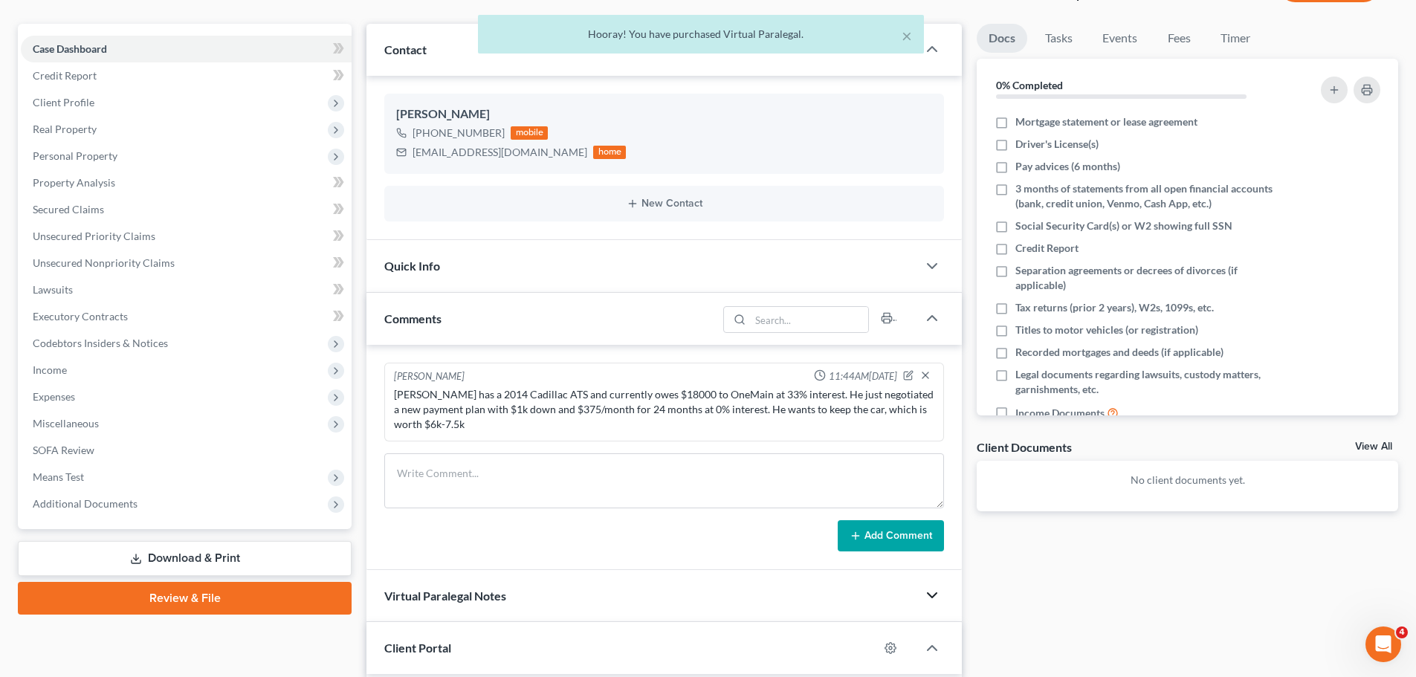
scroll to position [0, 0]
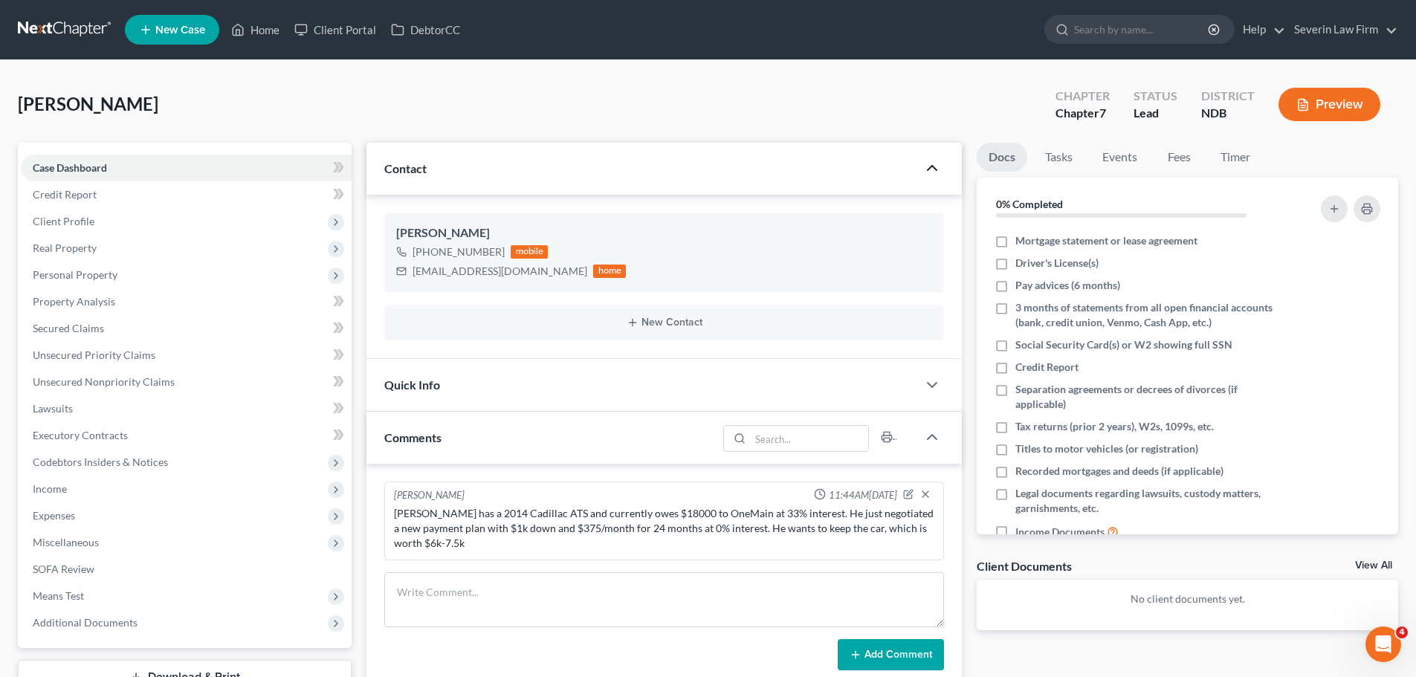
click at [939, 166] on icon "button" at bounding box center [932, 168] width 18 height 18
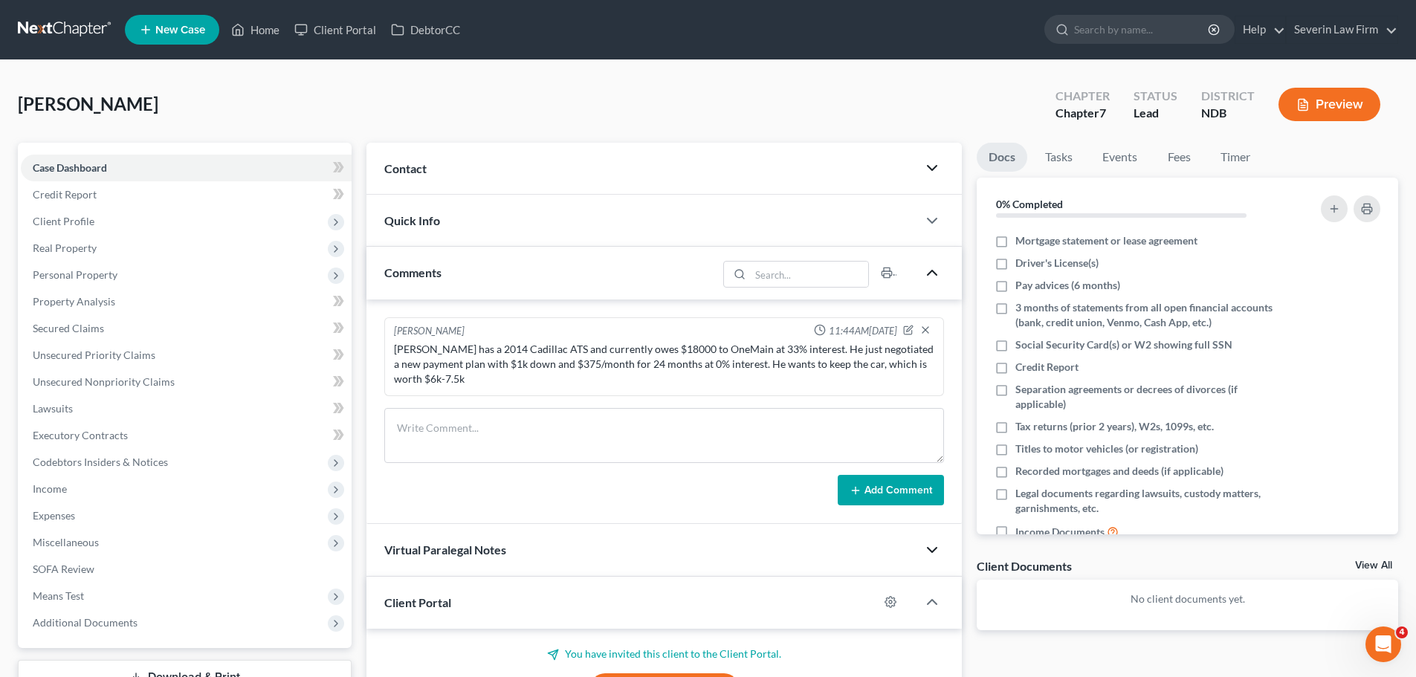
click at [931, 271] on icon "button" at bounding box center [932, 273] width 18 height 18
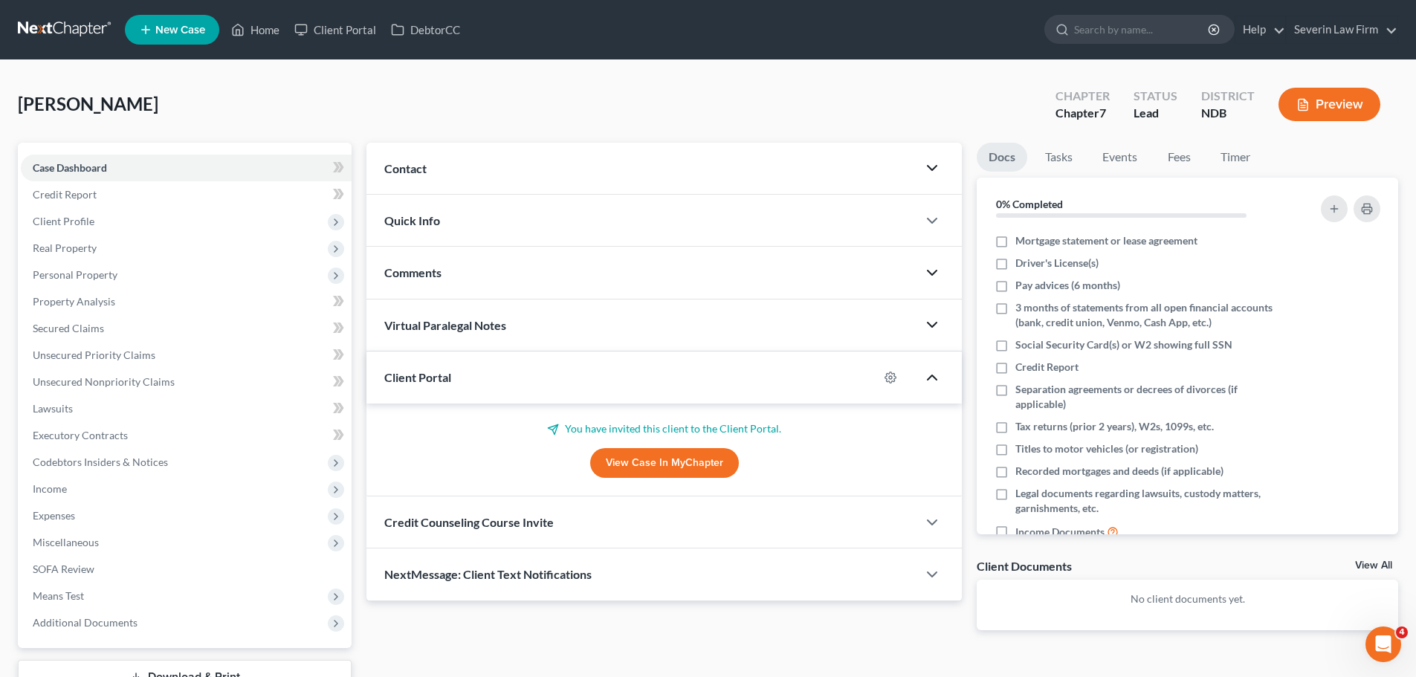
click at [932, 378] on icon "button" at bounding box center [932, 378] width 18 height 18
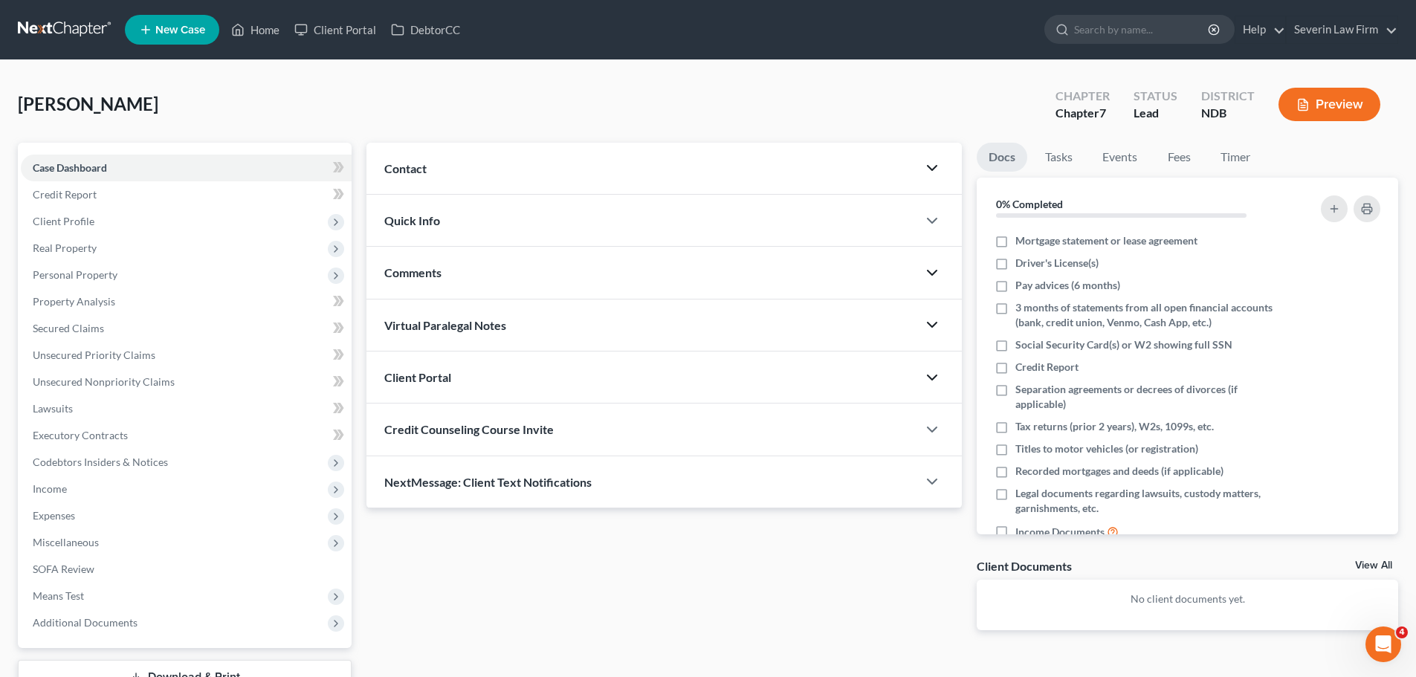
click at [734, 68] on div "[PERSON_NAME] Upgraded Chapter Chapter 7 Status Lead District NDB Preview Petit…" at bounding box center [708, 411] width 1416 height 703
